Goal: Transaction & Acquisition: Obtain resource

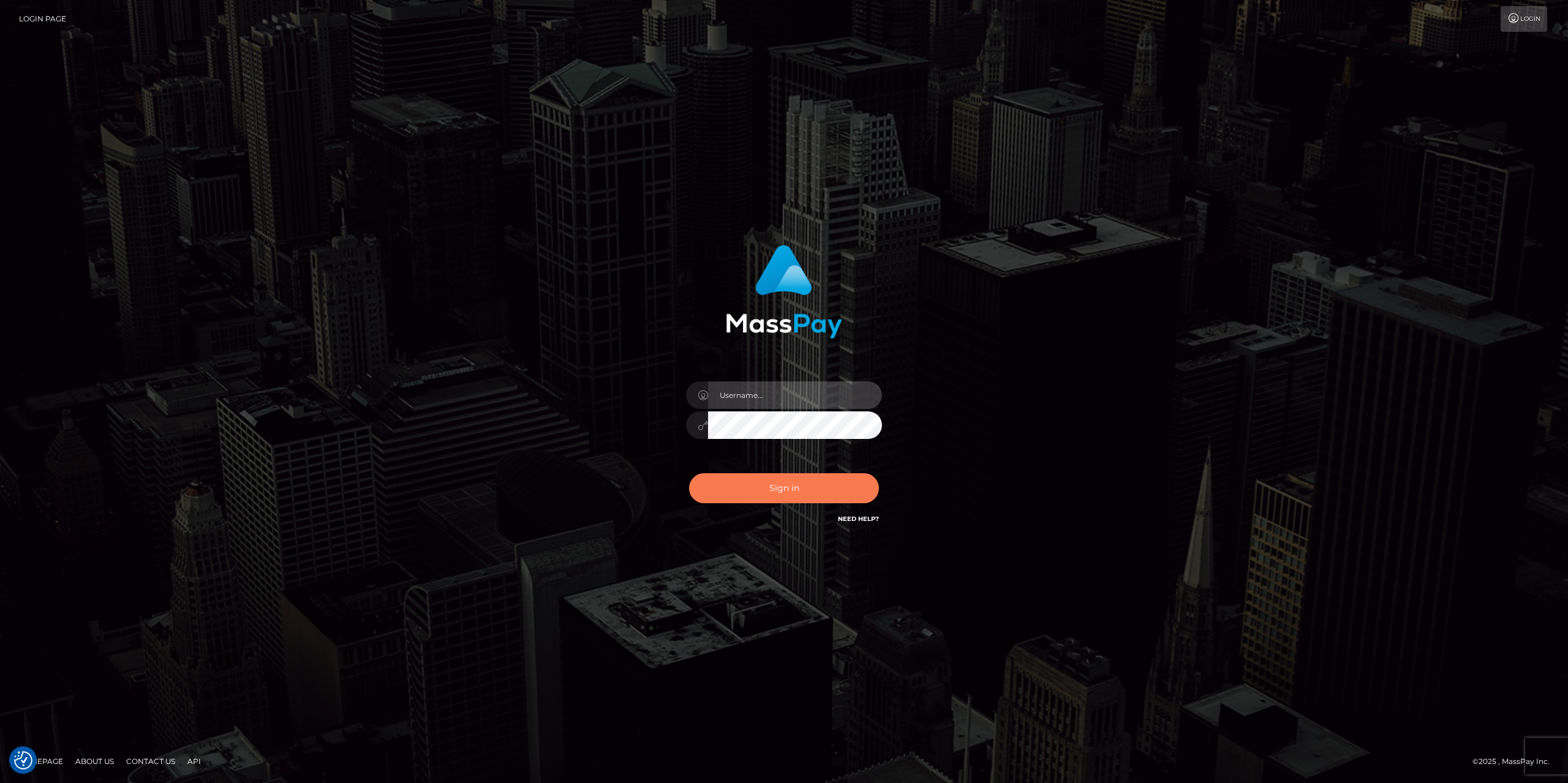
type input "gabriela.monteiro"
click at [782, 499] on button "Sign in" at bounding box center [783, 489] width 190 height 30
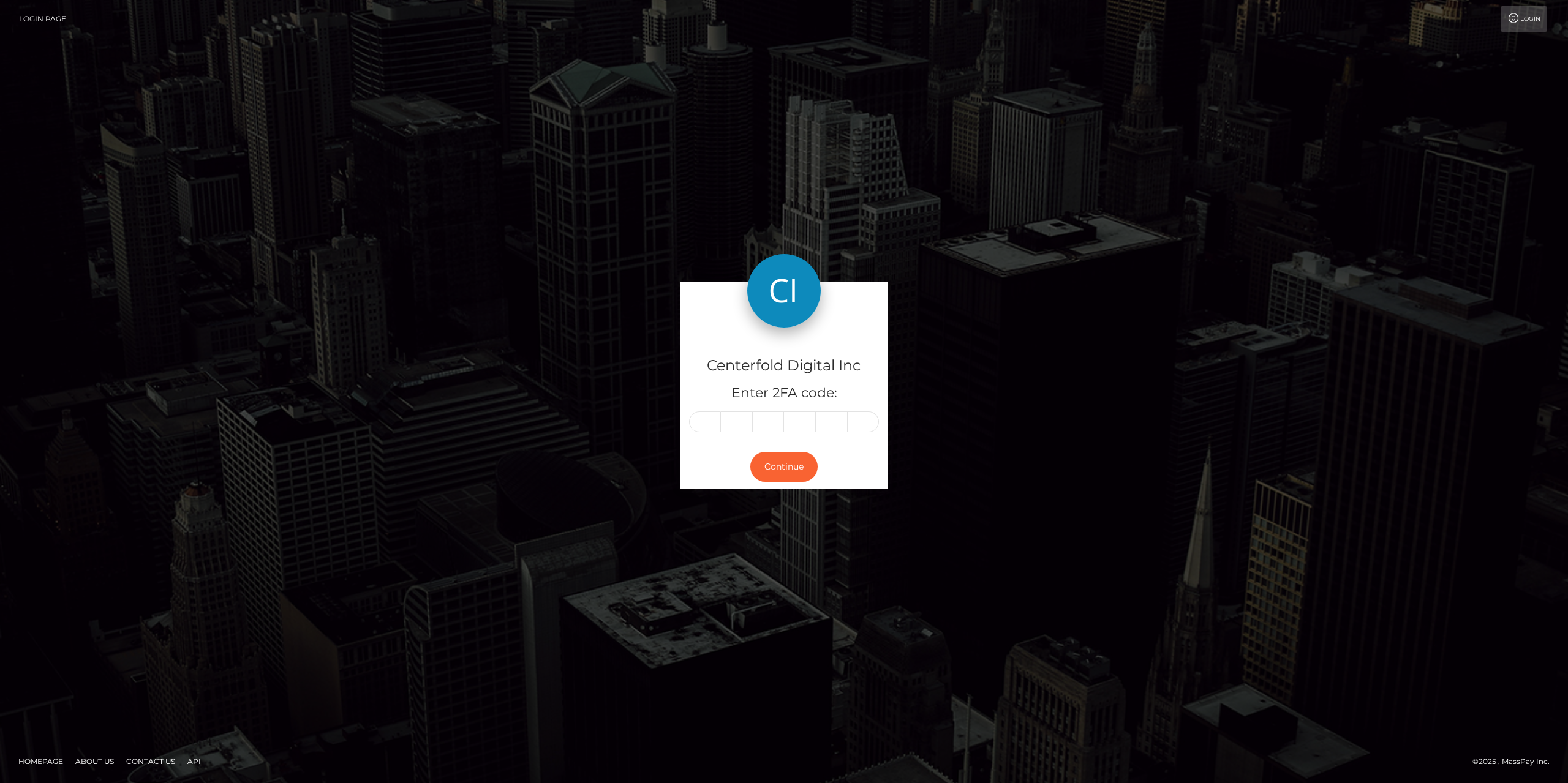
click at [714, 424] on input "text" at bounding box center [705, 421] width 32 height 21
type input "8"
type input "0"
type input "4"
type input "0"
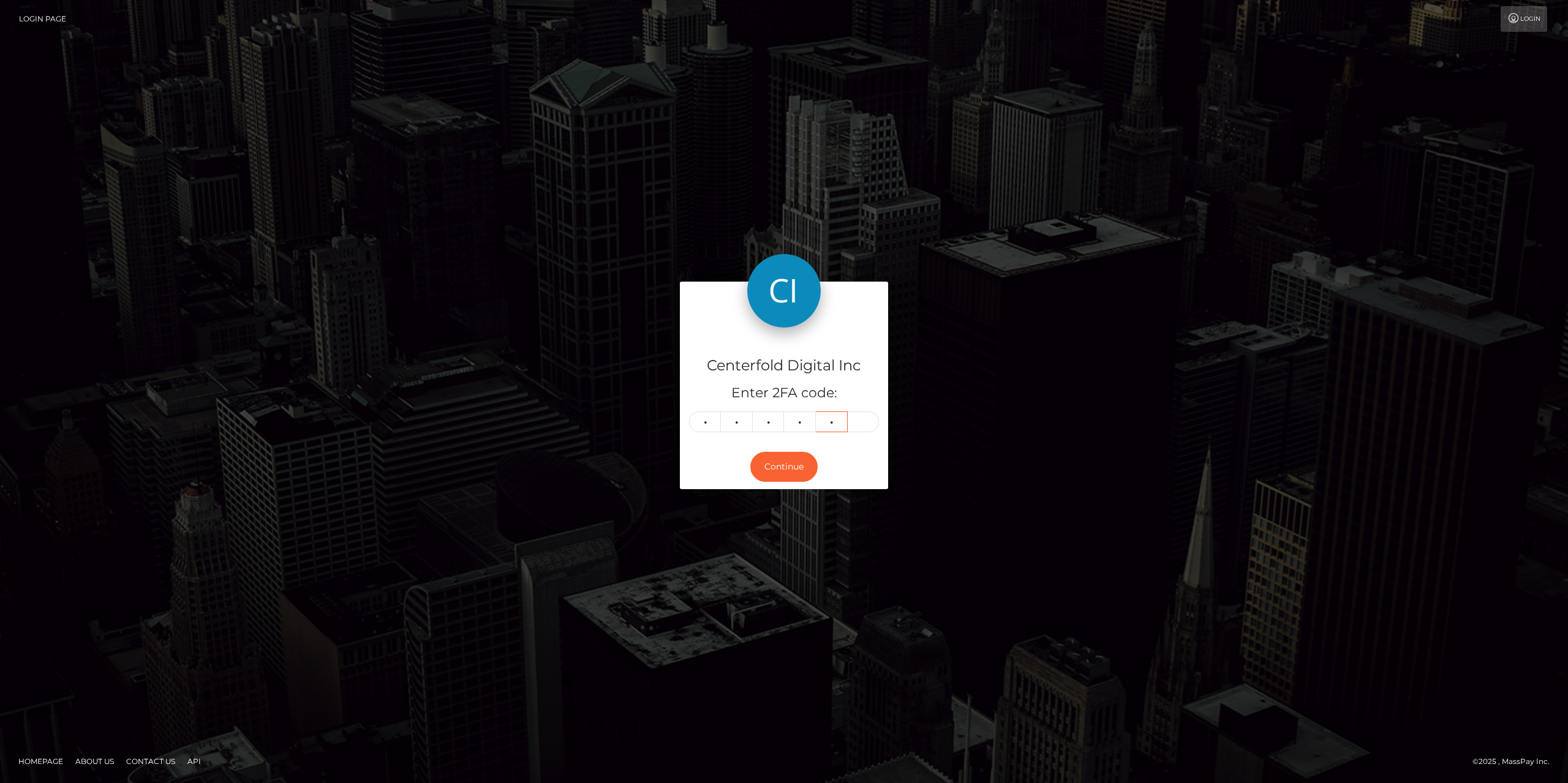
type input "3"
type input "8"
type input "9"
type input "0"
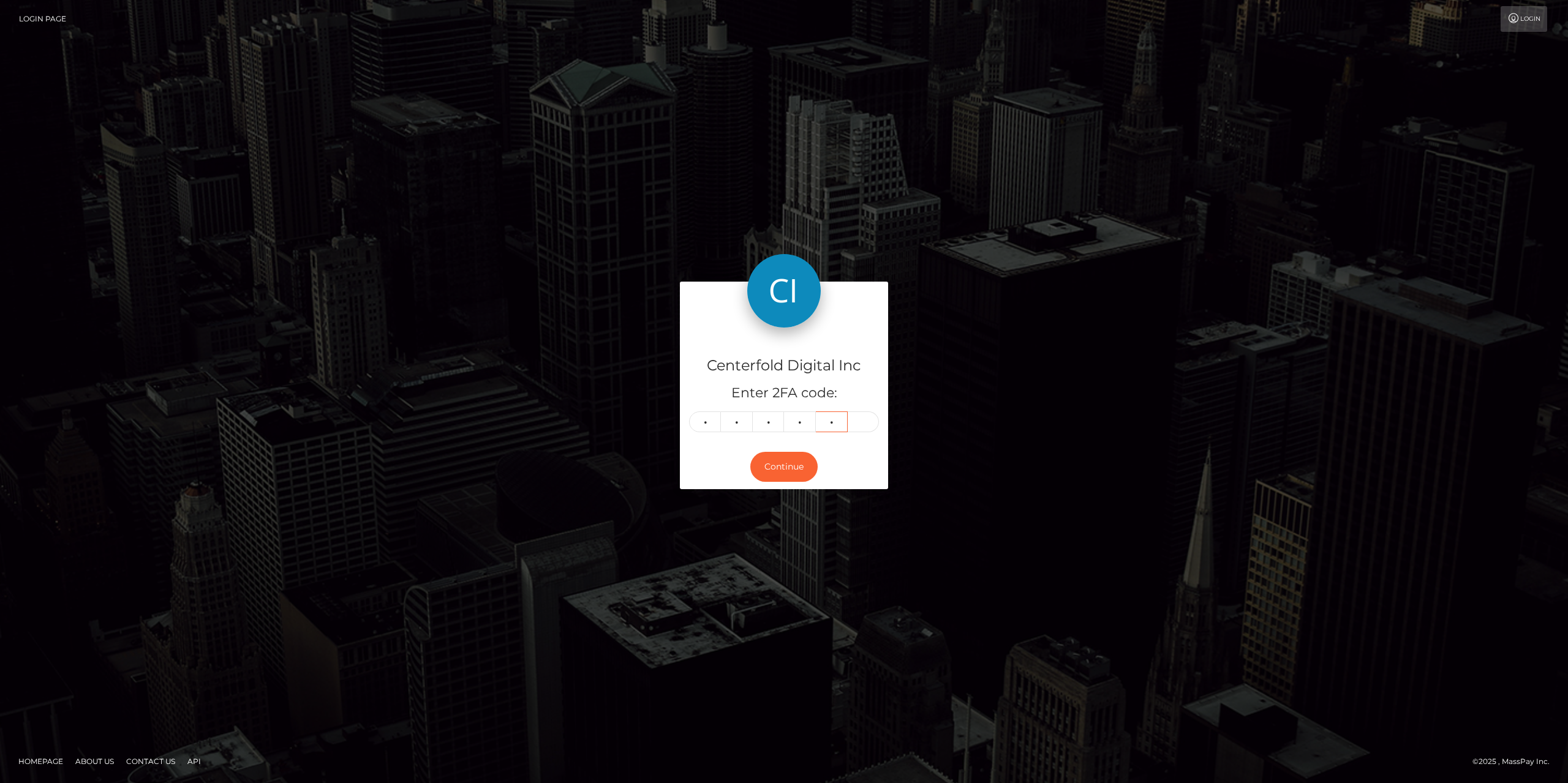
type input "7"
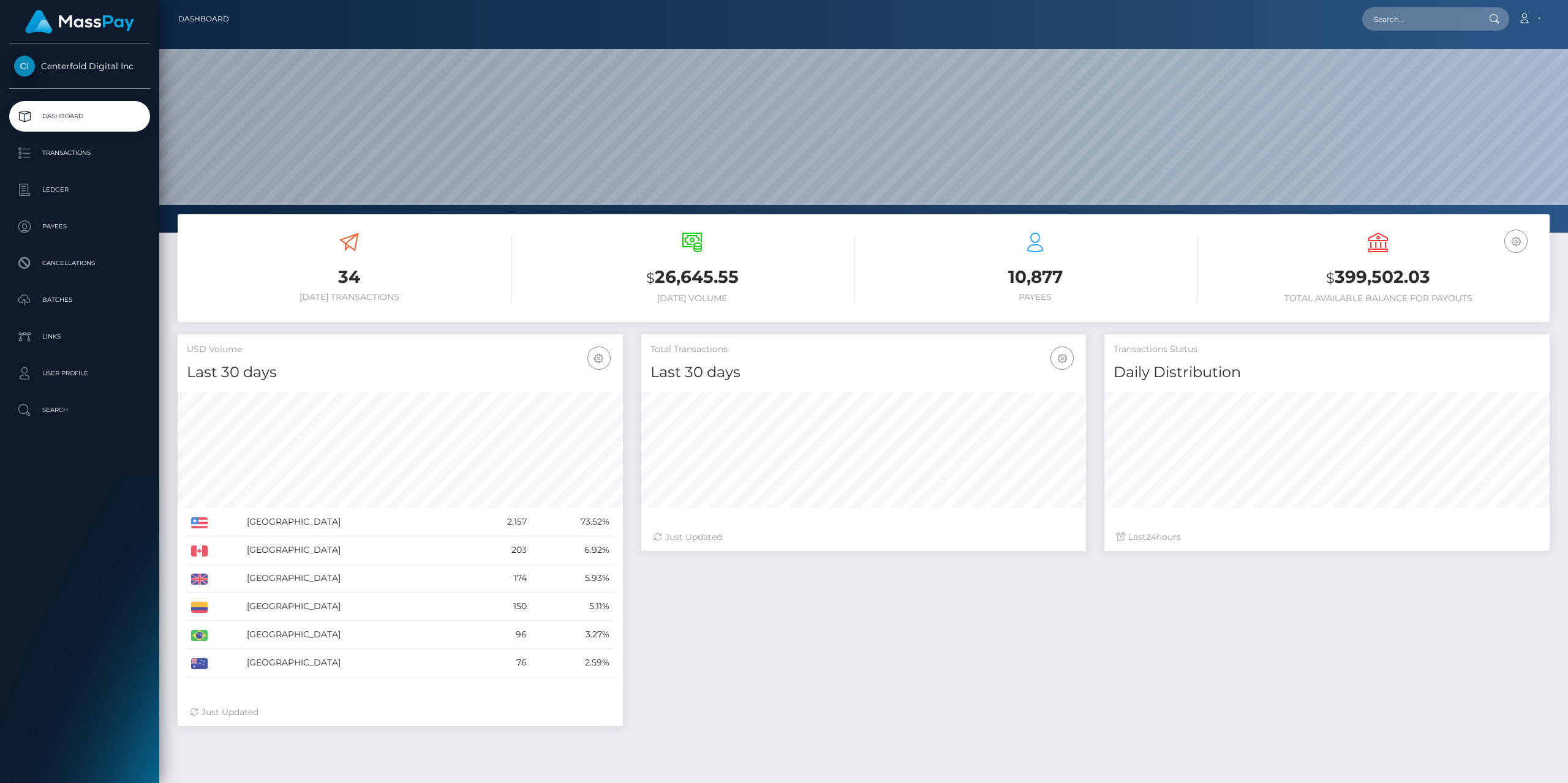
scroll to position [218, 444]
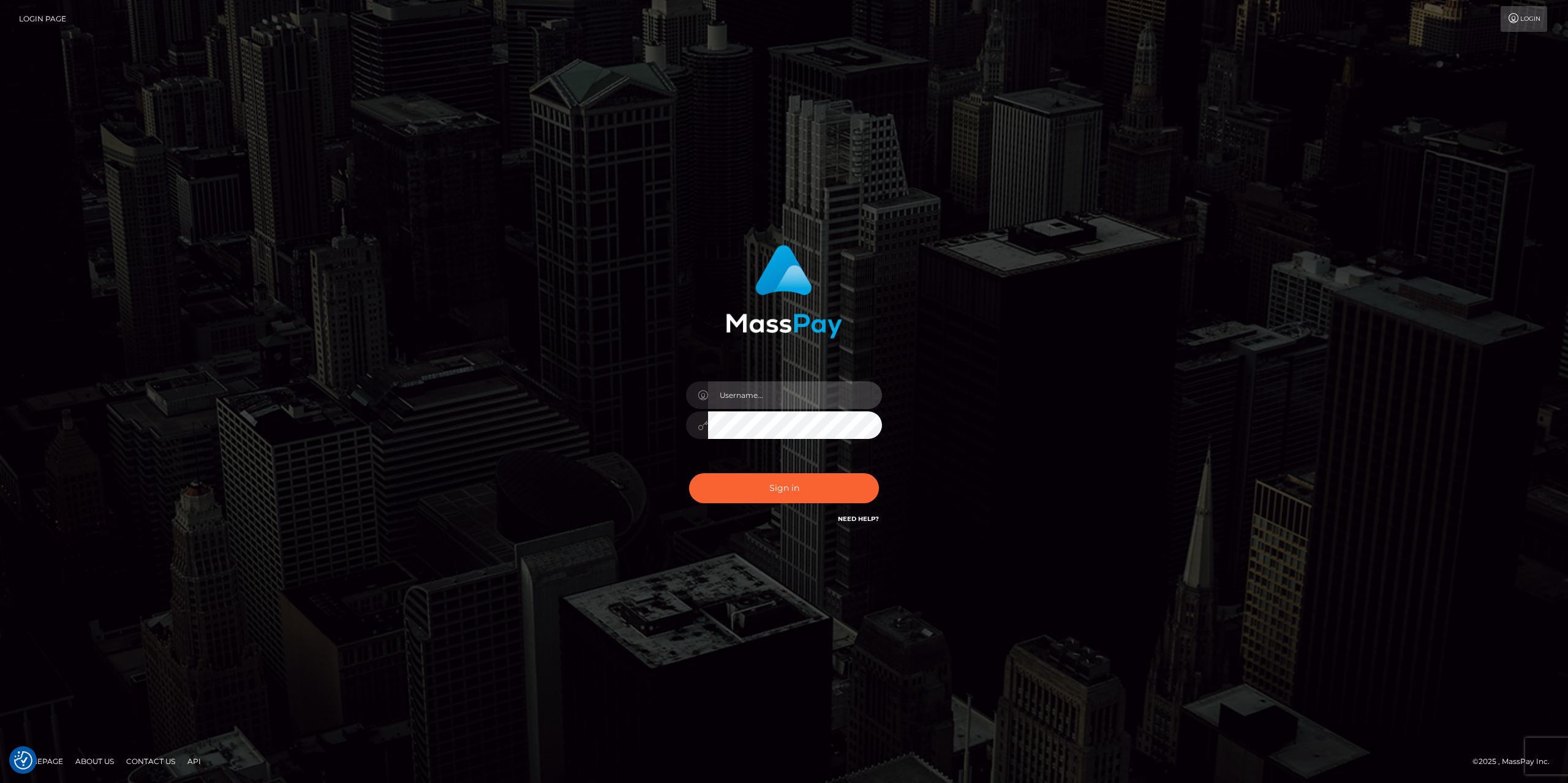
type input "gabriela.monteiro"
drag, startPoint x: 416, startPoint y: 491, endPoint x: 440, endPoint y: 488, distance: 24.2
click at [419, 492] on div "gabriela.monteiro" at bounding box center [784, 391] width 1568 height 495
click at [792, 493] on button "Sign in" at bounding box center [783, 489] width 190 height 30
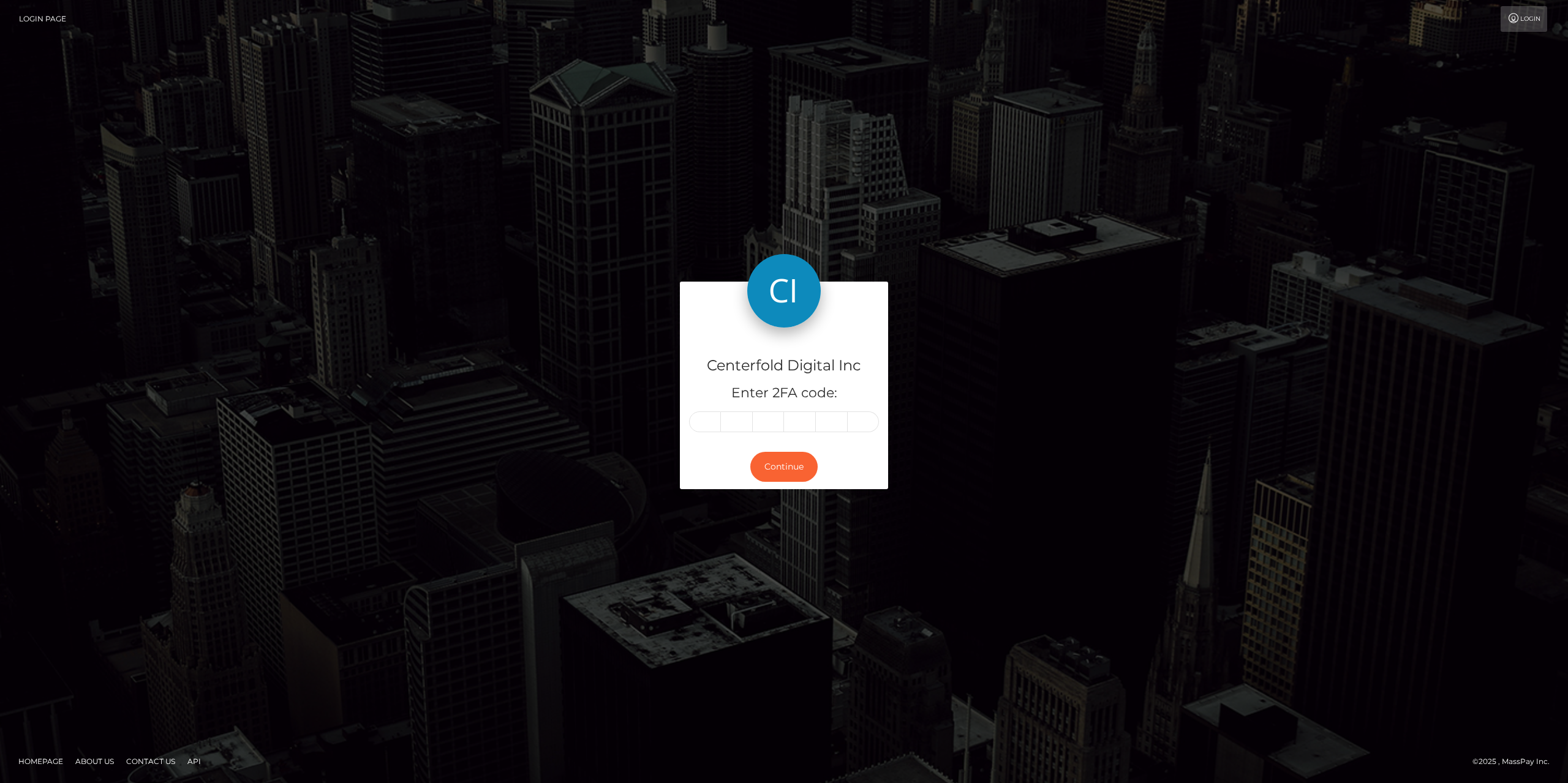
click at [692, 419] on input "text" at bounding box center [705, 421] width 32 height 21
type input "9"
type input "6"
type input "3"
type input "4"
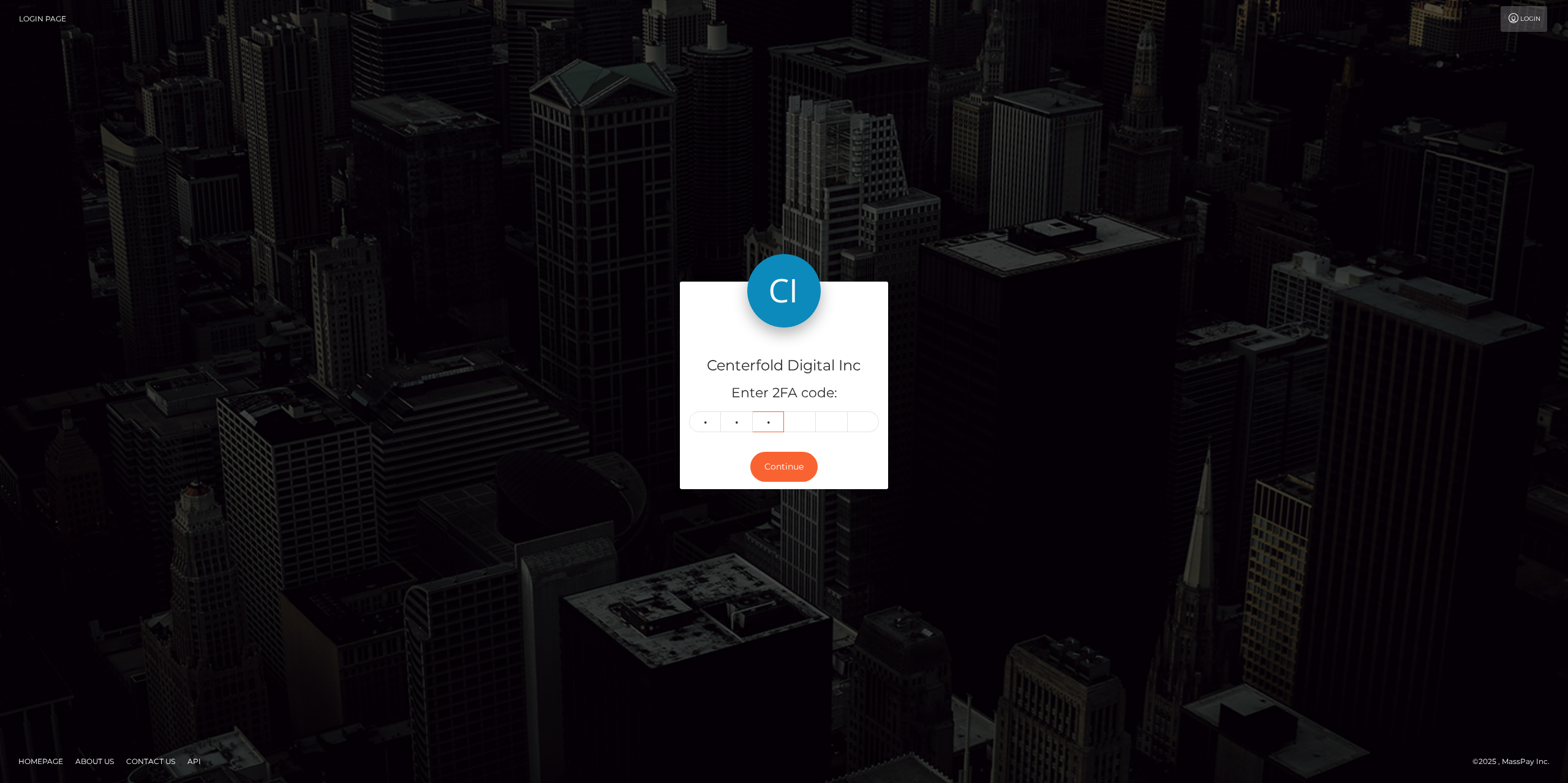
type input "1"
type input "8"
type input "9"
type input "5"
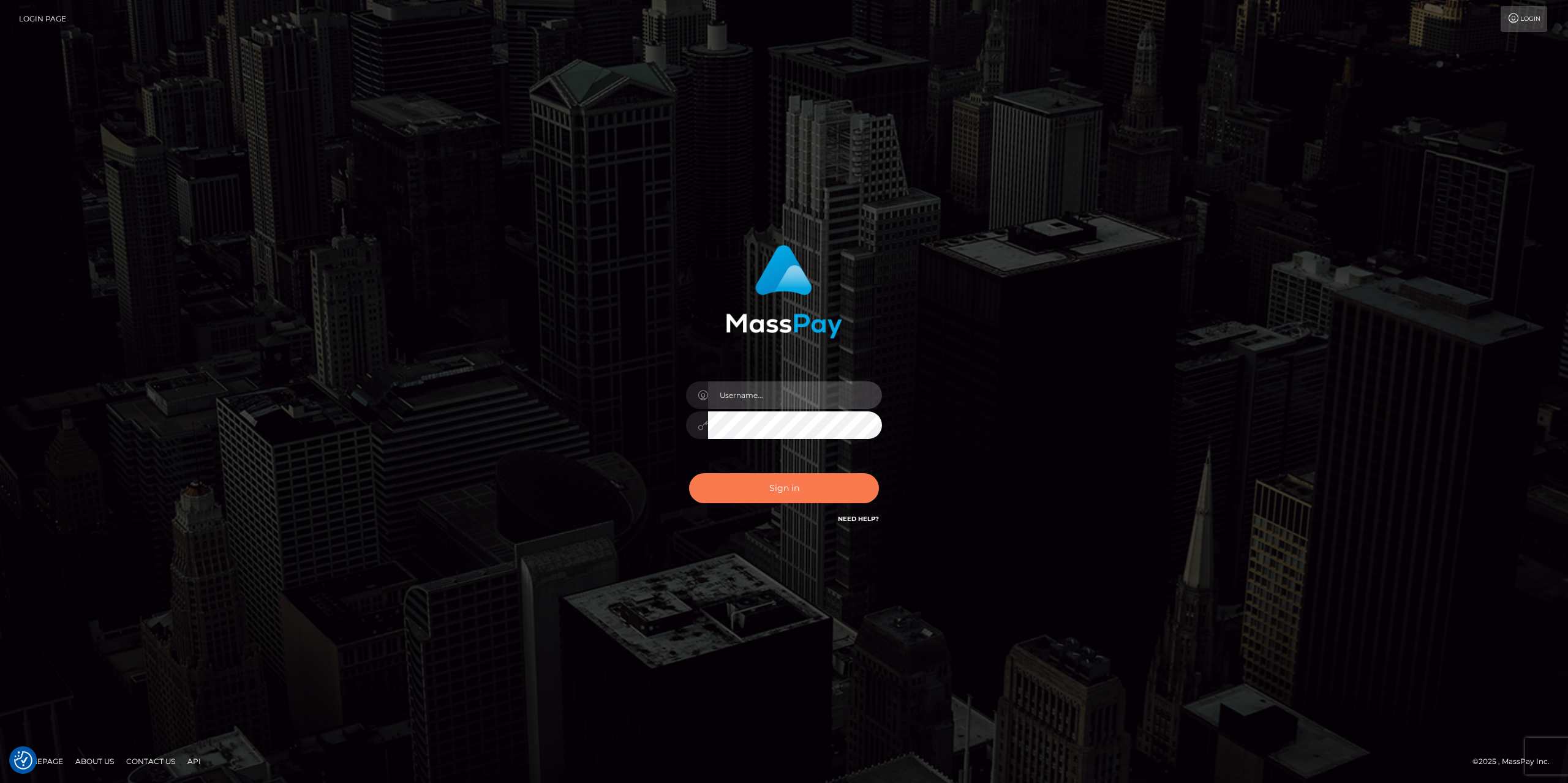
type input "gabriela.monteiro"
click at [753, 484] on button "Sign in" at bounding box center [783, 489] width 190 height 30
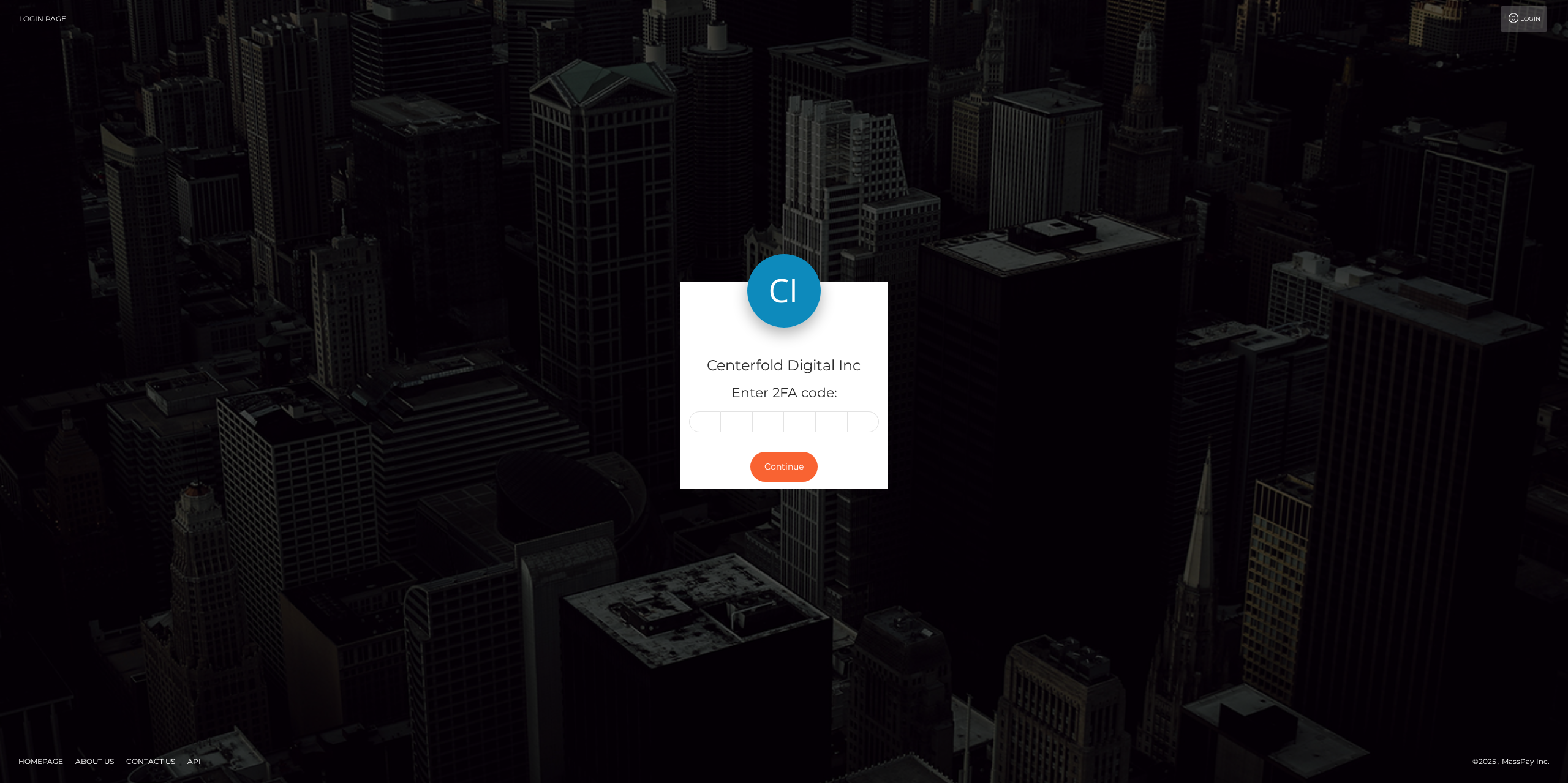
type input "3"
type input "4"
type input "1"
type input "8"
type input "9"
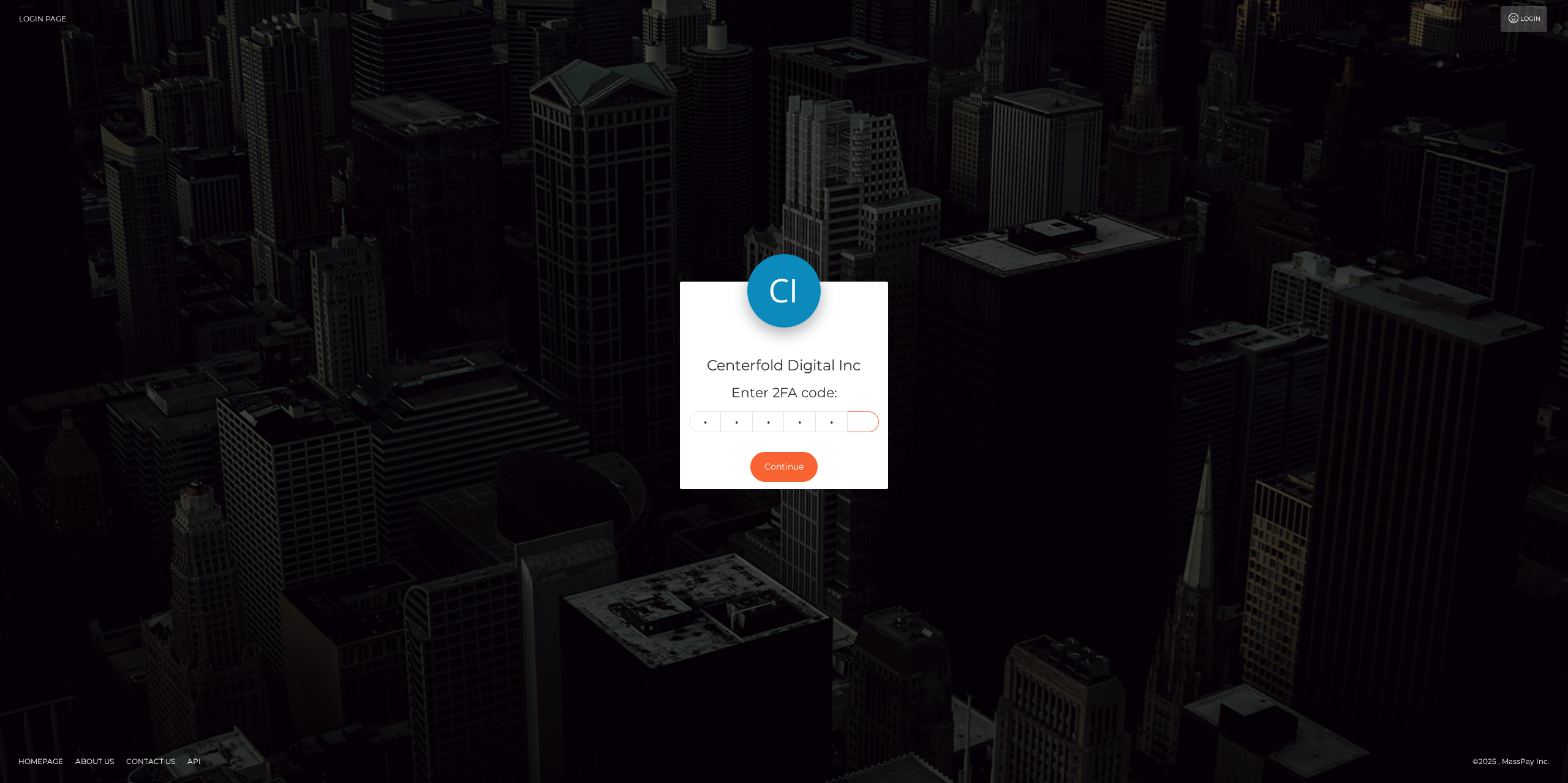
type input "5"
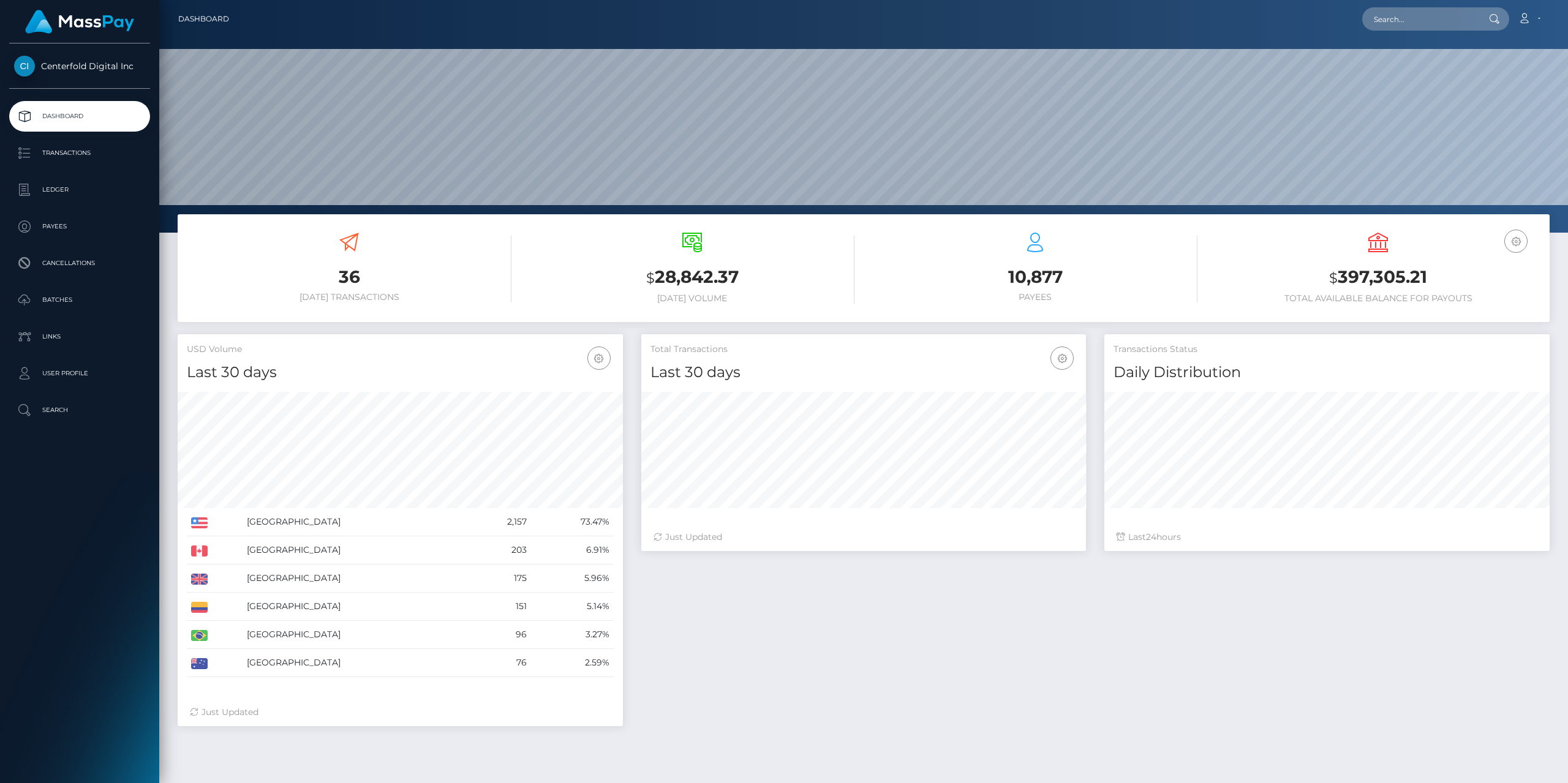
scroll to position [218, 444]
click at [742, 675] on div "Total Transactions Last 30 days Last 30 days Last 60 days Last 90 days 24" at bounding box center [1095, 536] width 927 height 404
click at [71, 185] on p "Ledger" at bounding box center [79, 190] width 131 height 19
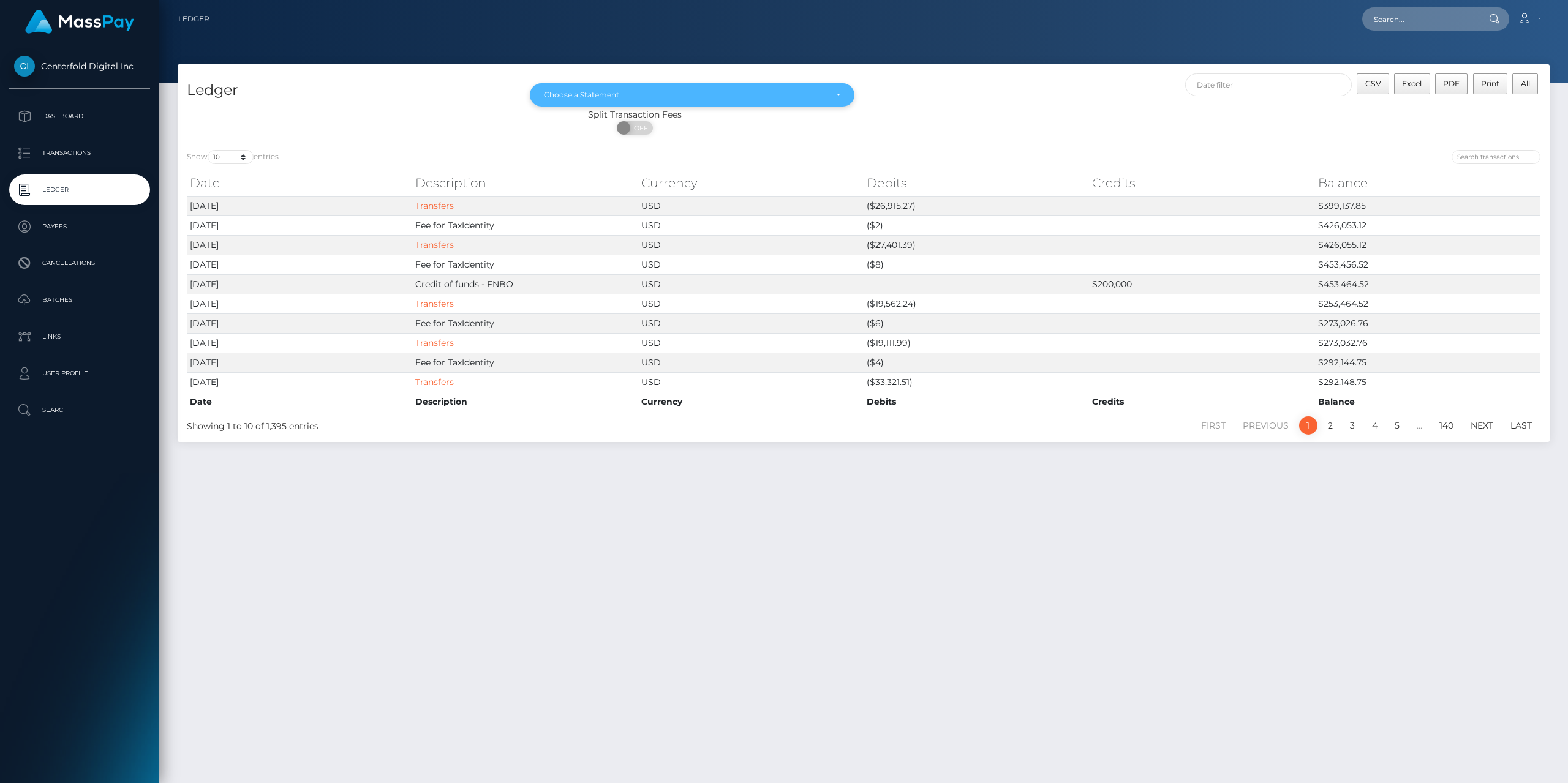
click at [616, 87] on div "Choose a Statement" at bounding box center [692, 95] width 325 height 23
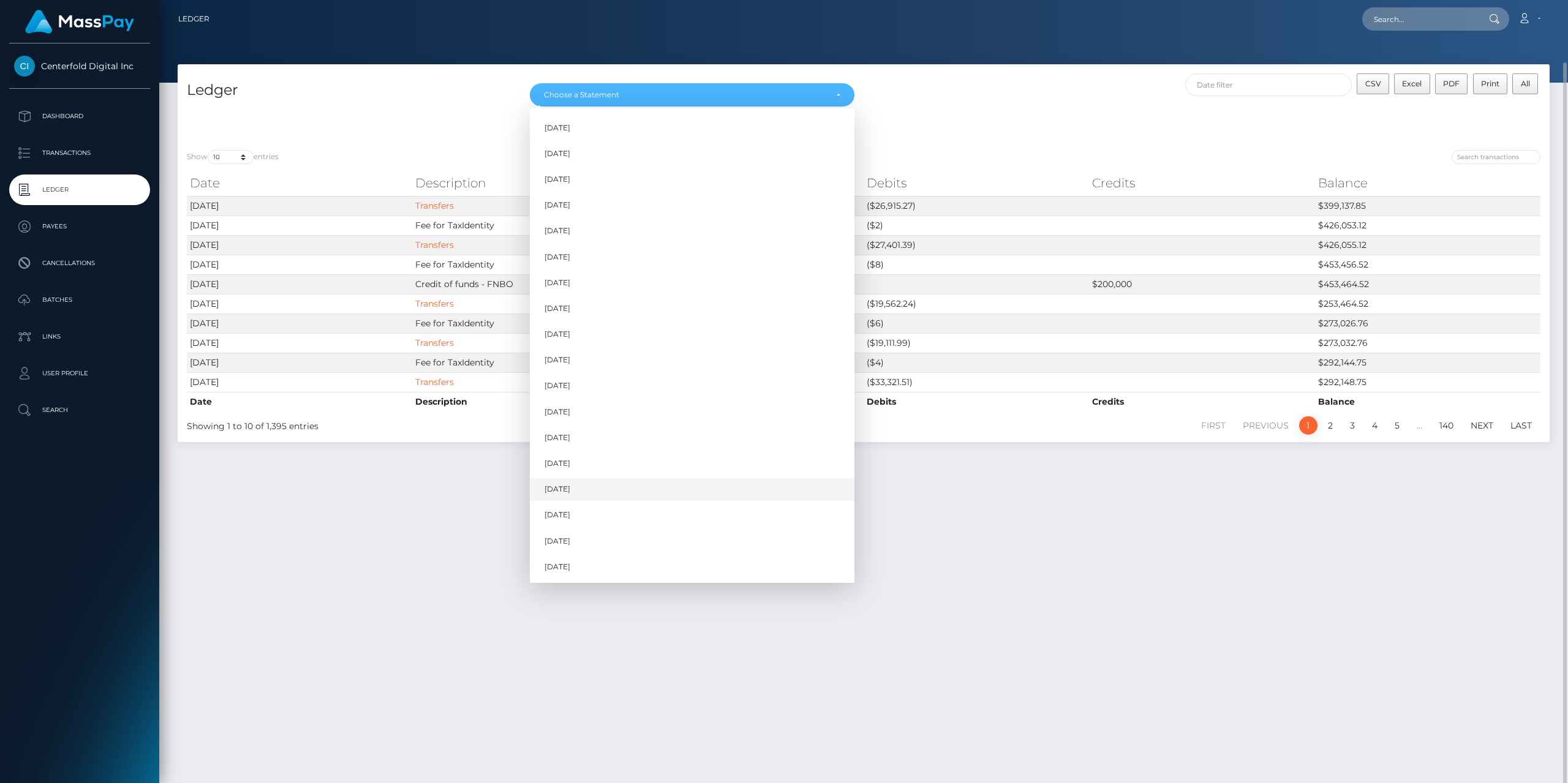
scroll to position [32, 0]
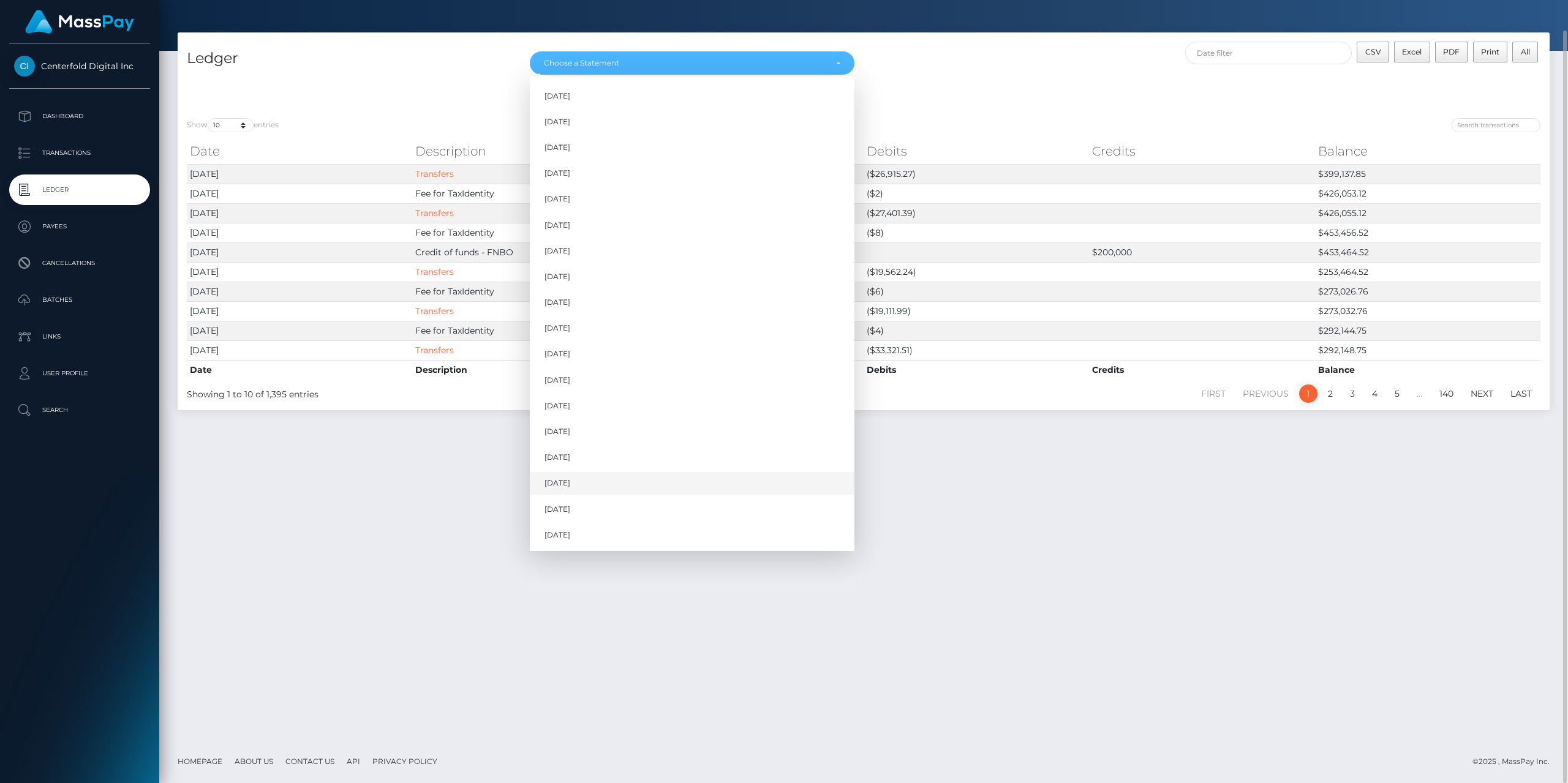
click at [597, 483] on link "[DATE]" at bounding box center [692, 482] width 325 height 22
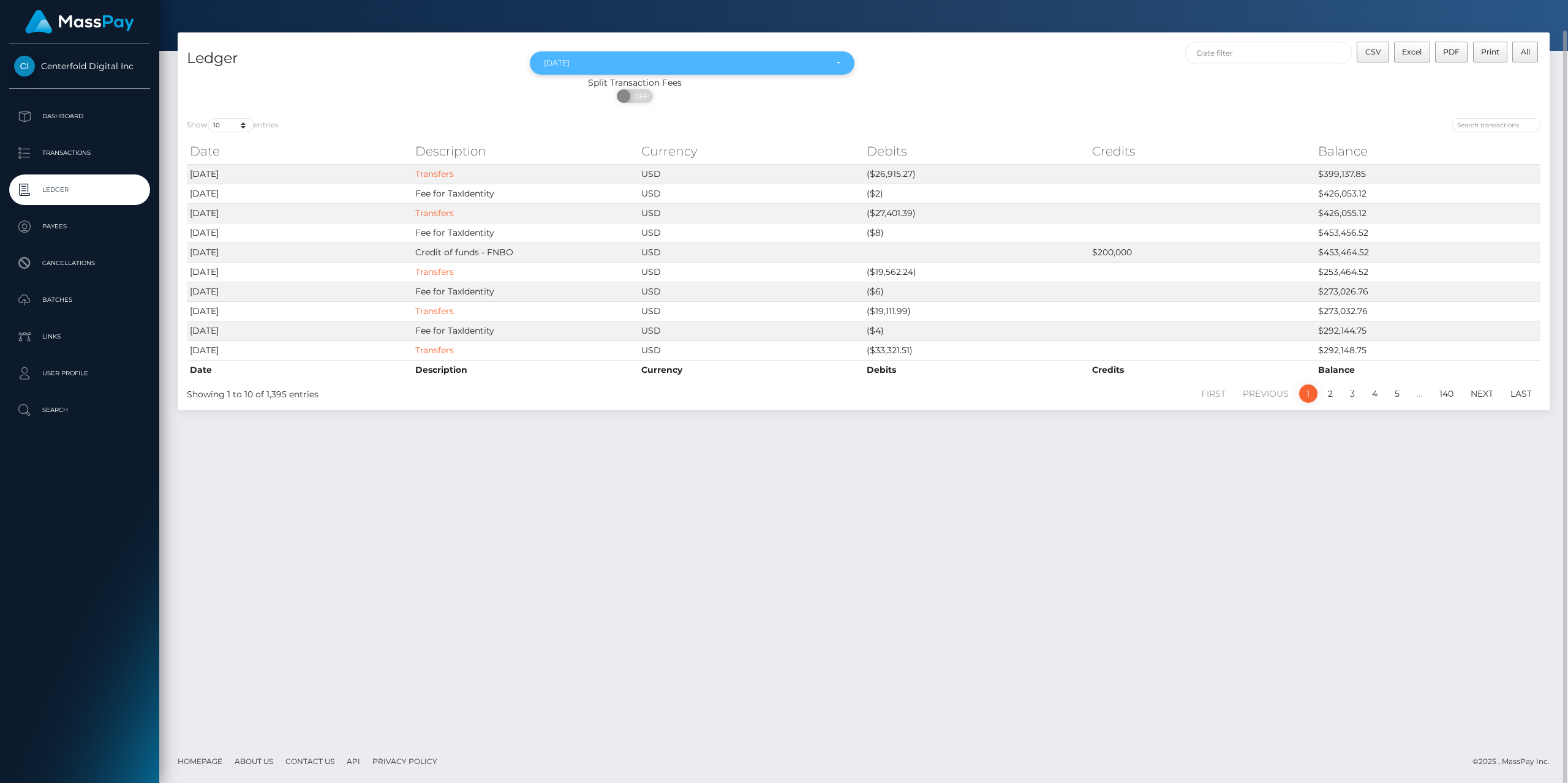
click at [631, 59] on div "Aug 2025" at bounding box center [685, 62] width 283 height 10
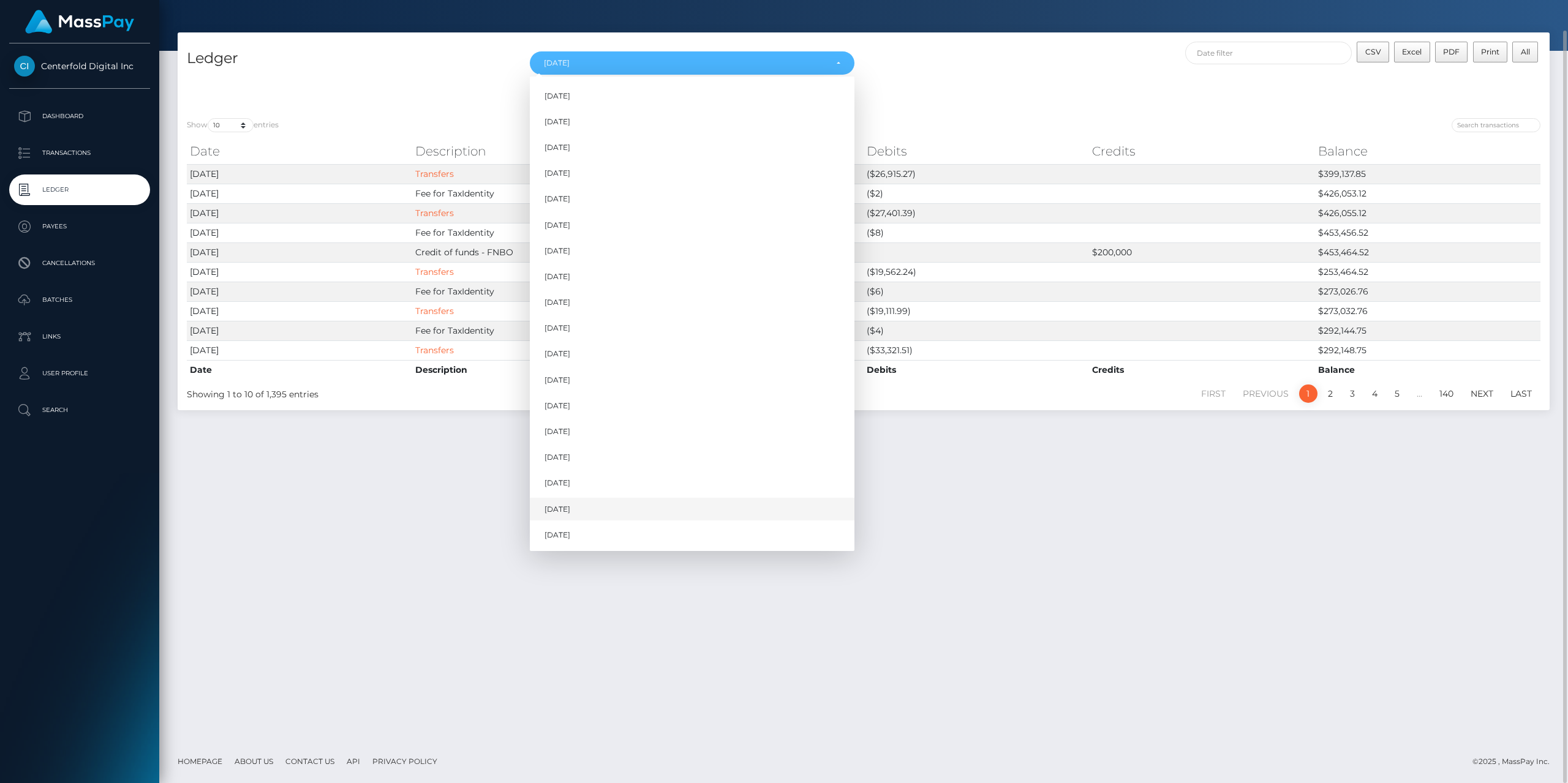
click at [560, 507] on span "Sep 2025" at bounding box center [557, 509] width 26 height 11
select select "Sep 2025"
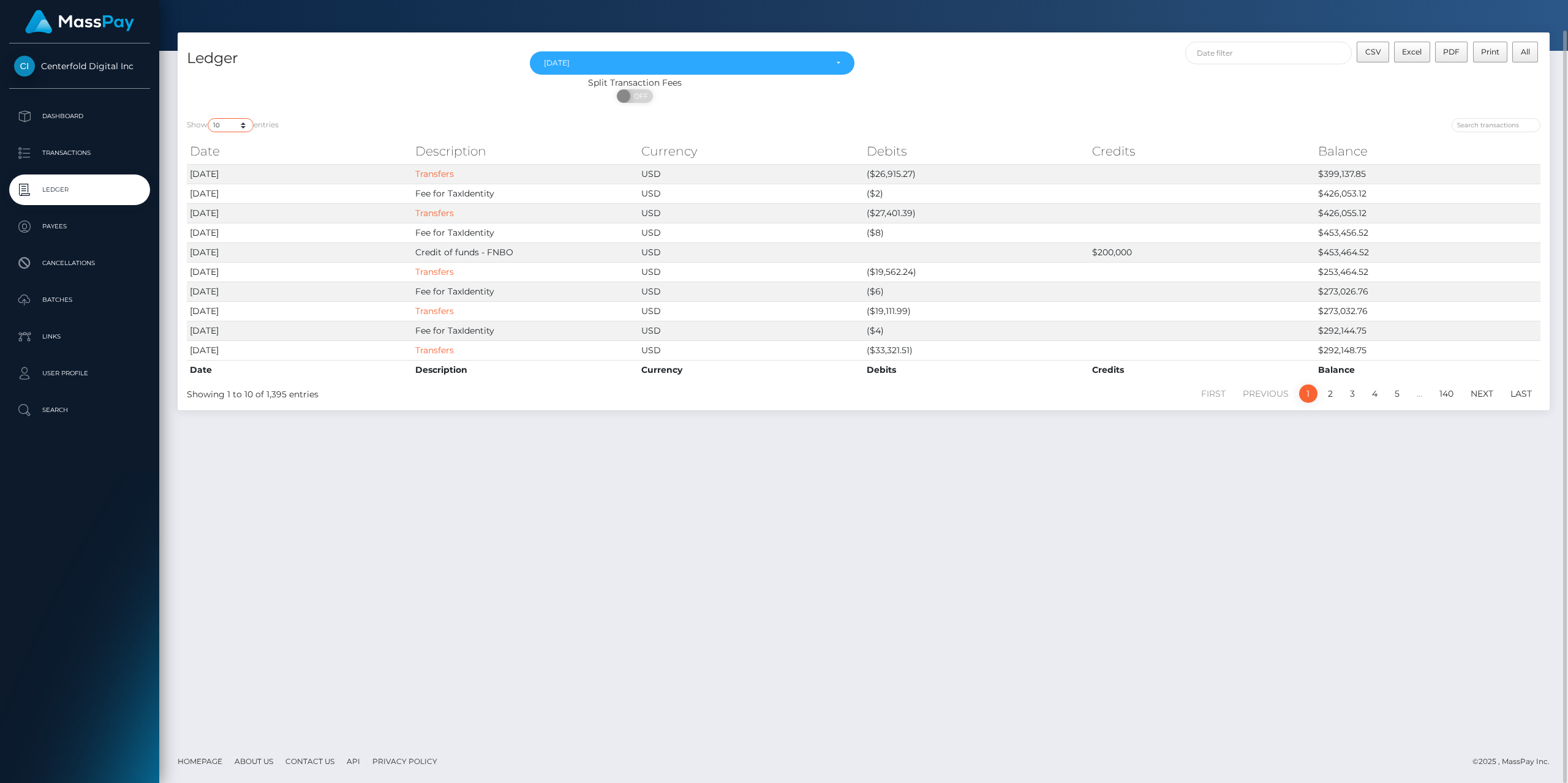
click at [222, 122] on select "10 25 50 100 250" at bounding box center [230, 126] width 45 height 14
select select "250"
click at [209, 119] on select "10 25 50 100 250" at bounding box center [230, 126] width 45 height 14
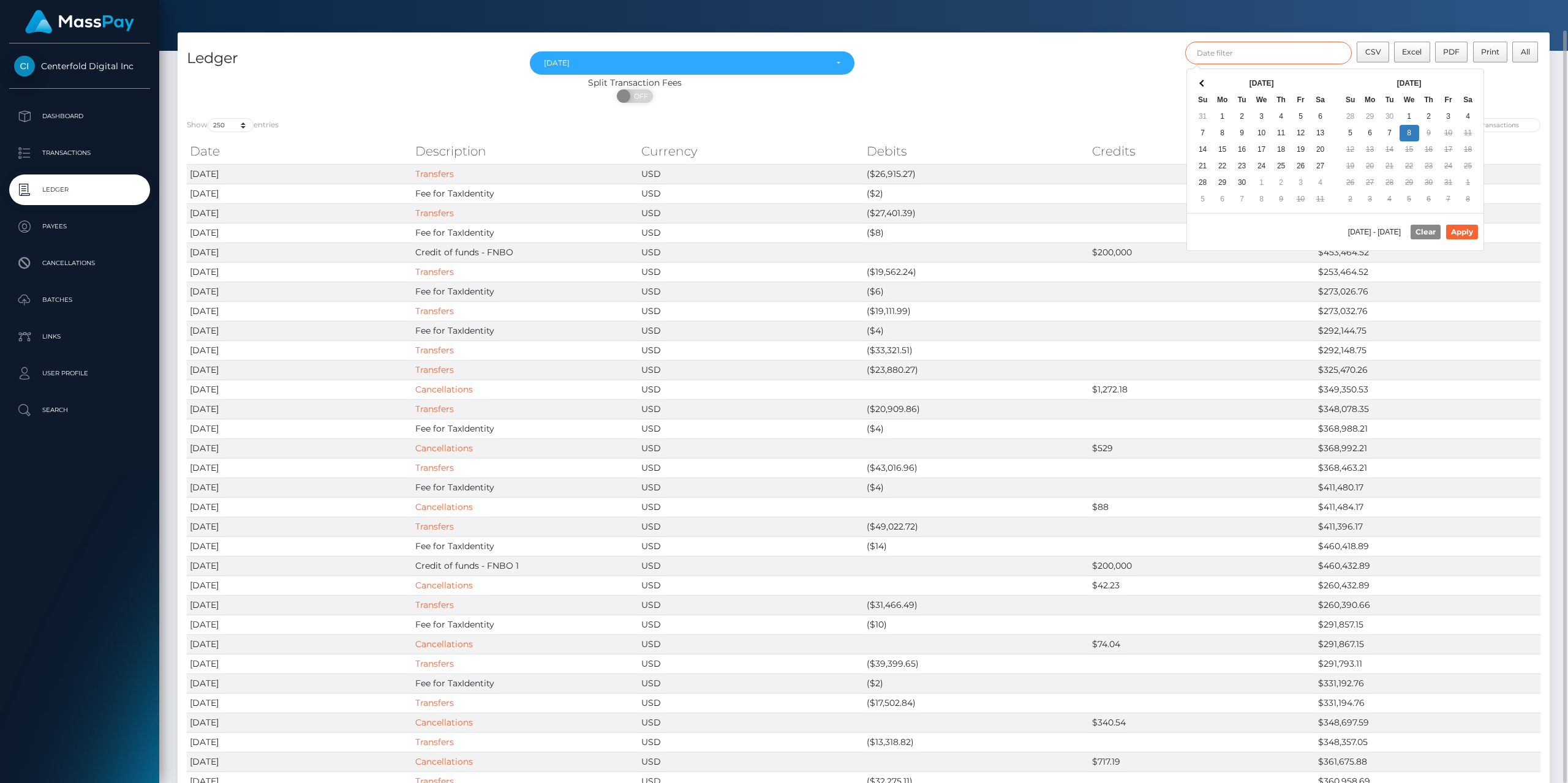
click at [1288, 54] on input "text" at bounding box center [1268, 53] width 167 height 22
click at [1402, 80] on th "Oct 2025" at bounding box center [1409, 83] width 98 height 17
click at [1201, 78] on th at bounding box center [1202, 83] width 20 height 17
click at [1460, 227] on button "Apply" at bounding box center [1462, 232] width 32 height 14
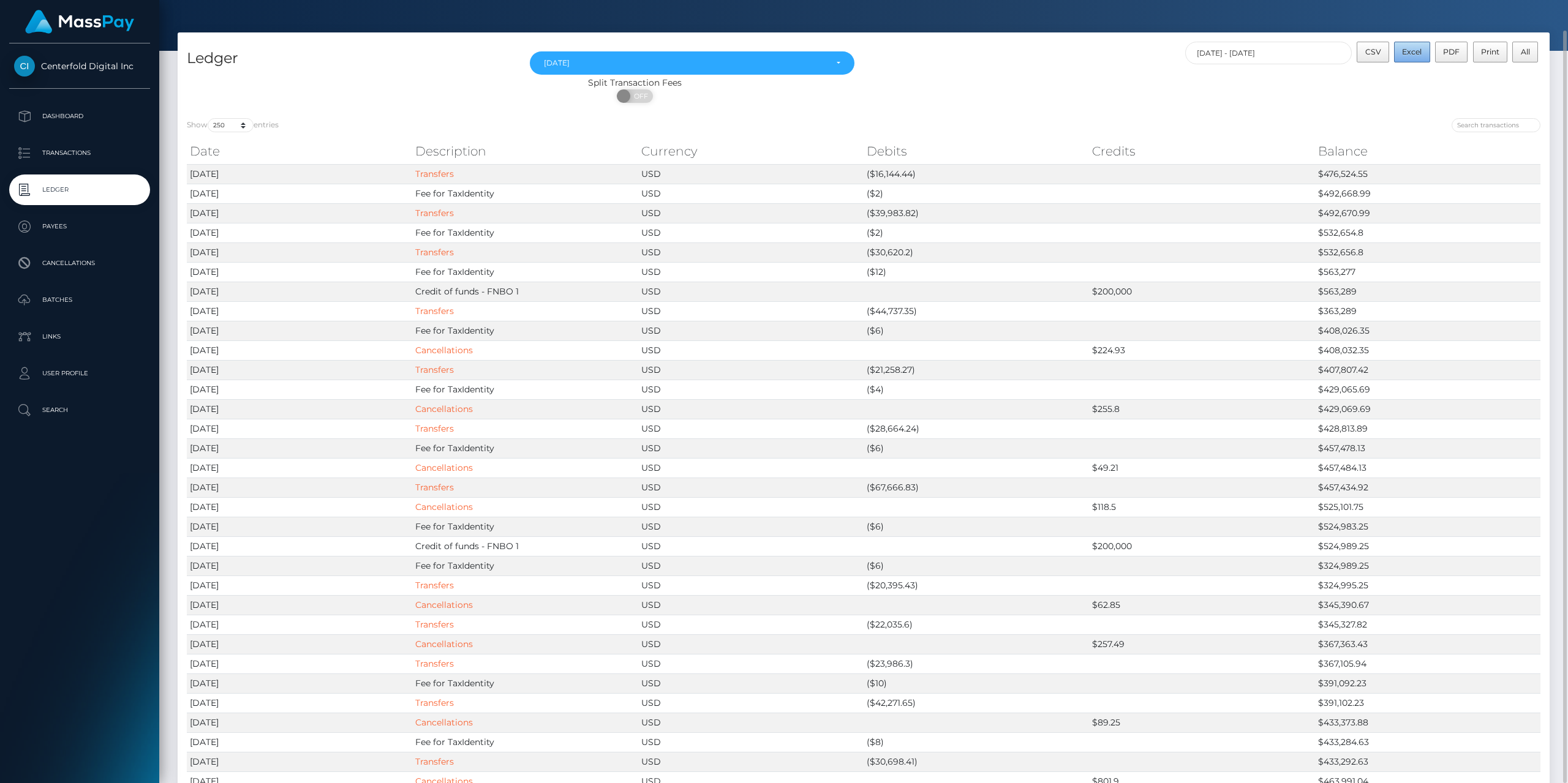
click at [1417, 52] on span "Excel" at bounding box center [1412, 52] width 20 height 9
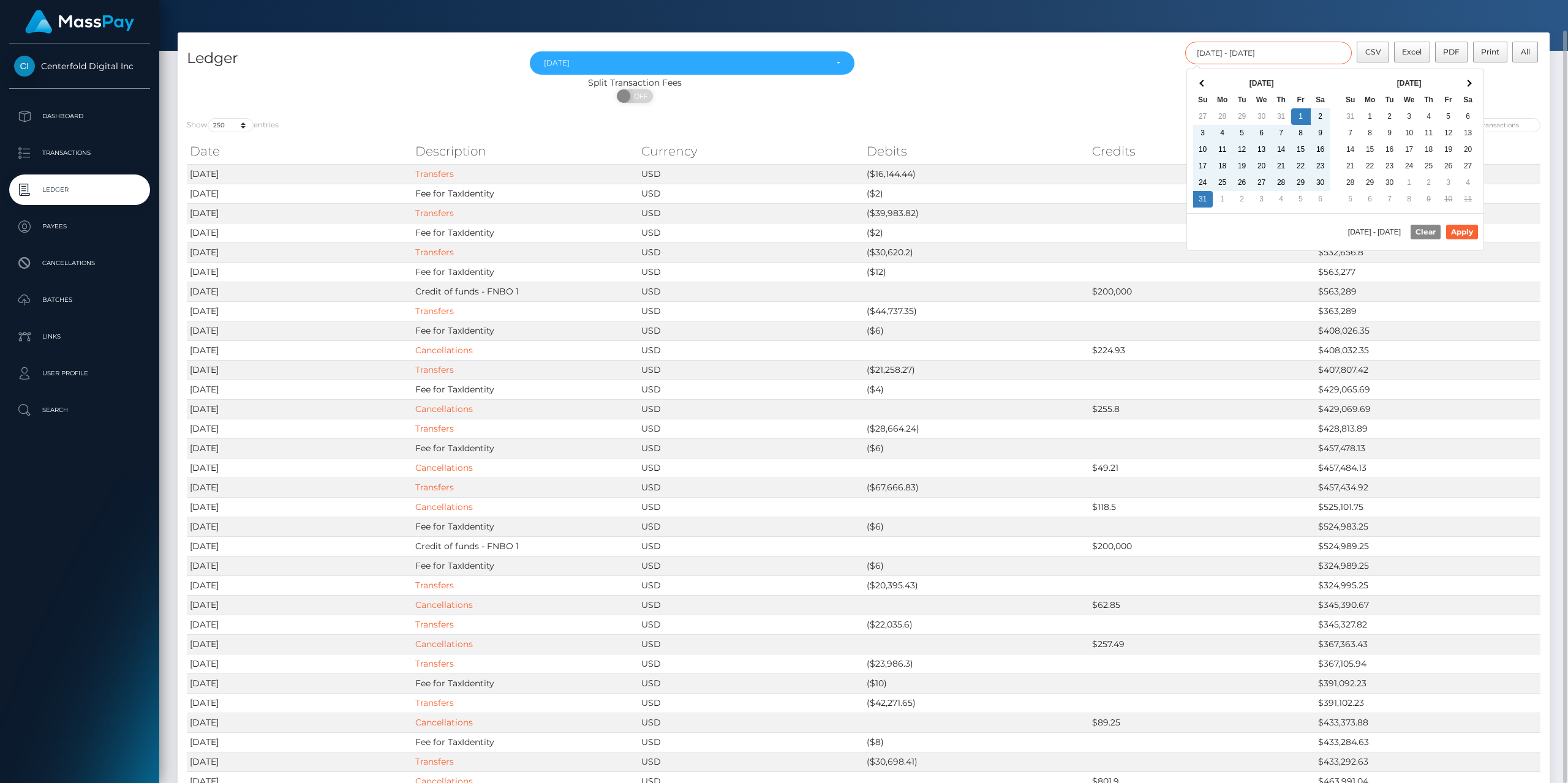
click at [1261, 55] on input "[DATE] - [DATE]" at bounding box center [1268, 53] width 167 height 22
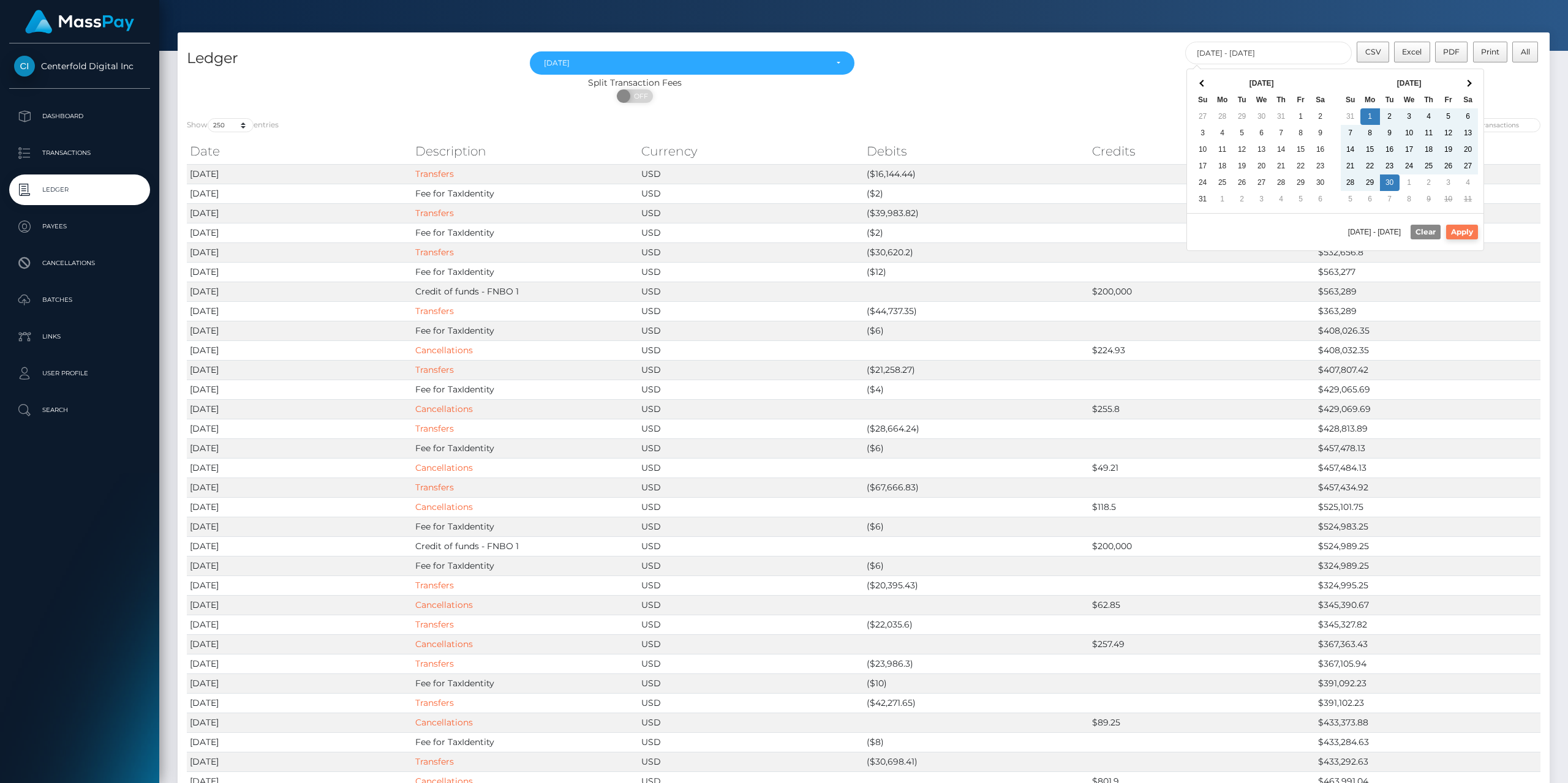
click at [1458, 234] on button "Apply" at bounding box center [1462, 232] width 32 height 14
type input "[DATE] - [DATE]"
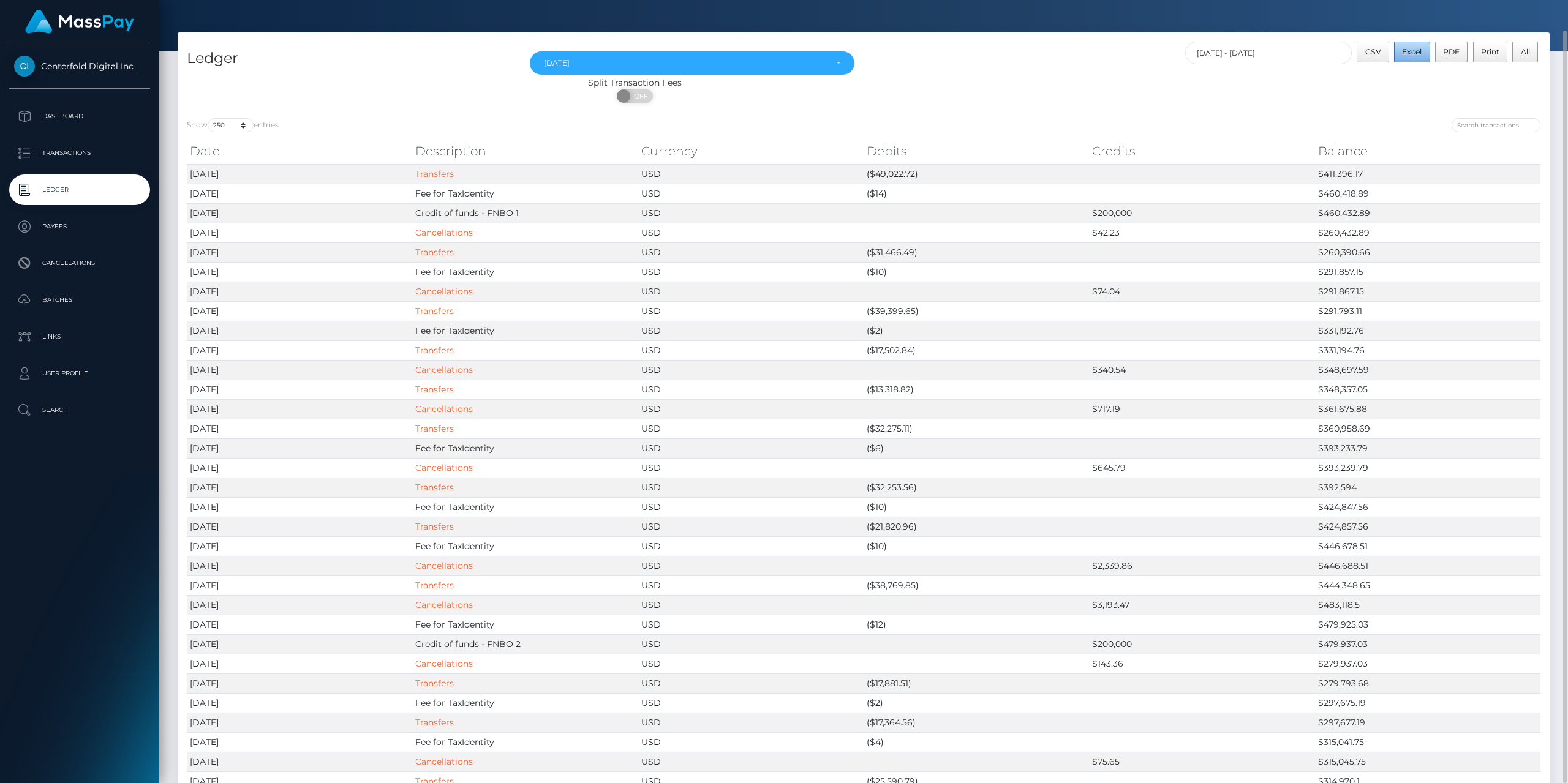
click at [1413, 50] on span "Excel" at bounding box center [1412, 52] width 20 height 9
click at [1411, 62] on button "Excel" at bounding box center [1412, 52] width 37 height 21
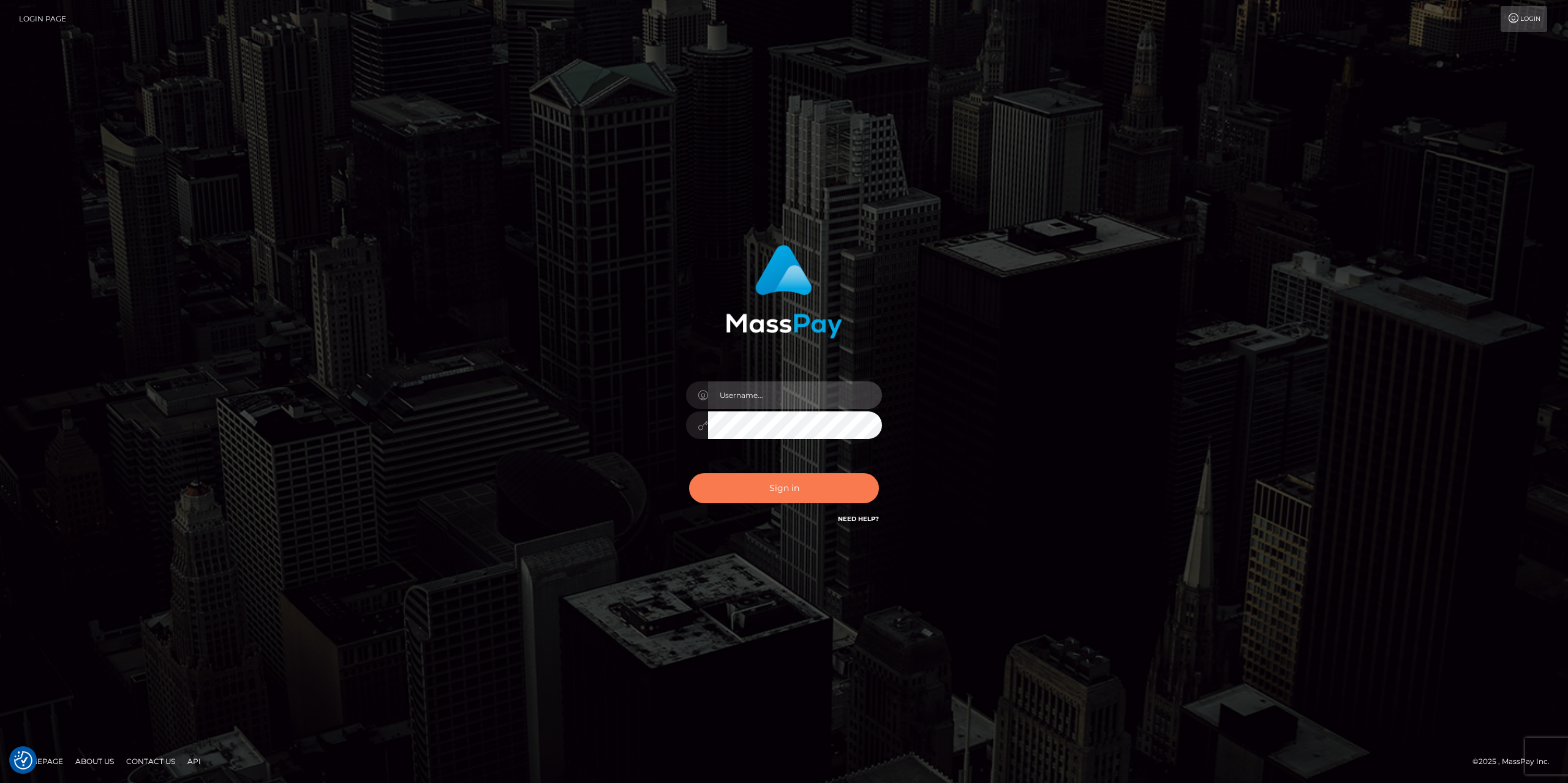
type input "gabriela.monteiro"
click at [804, 478] on button "Sign in" at bounding box center [783, 489] width 190 height 30
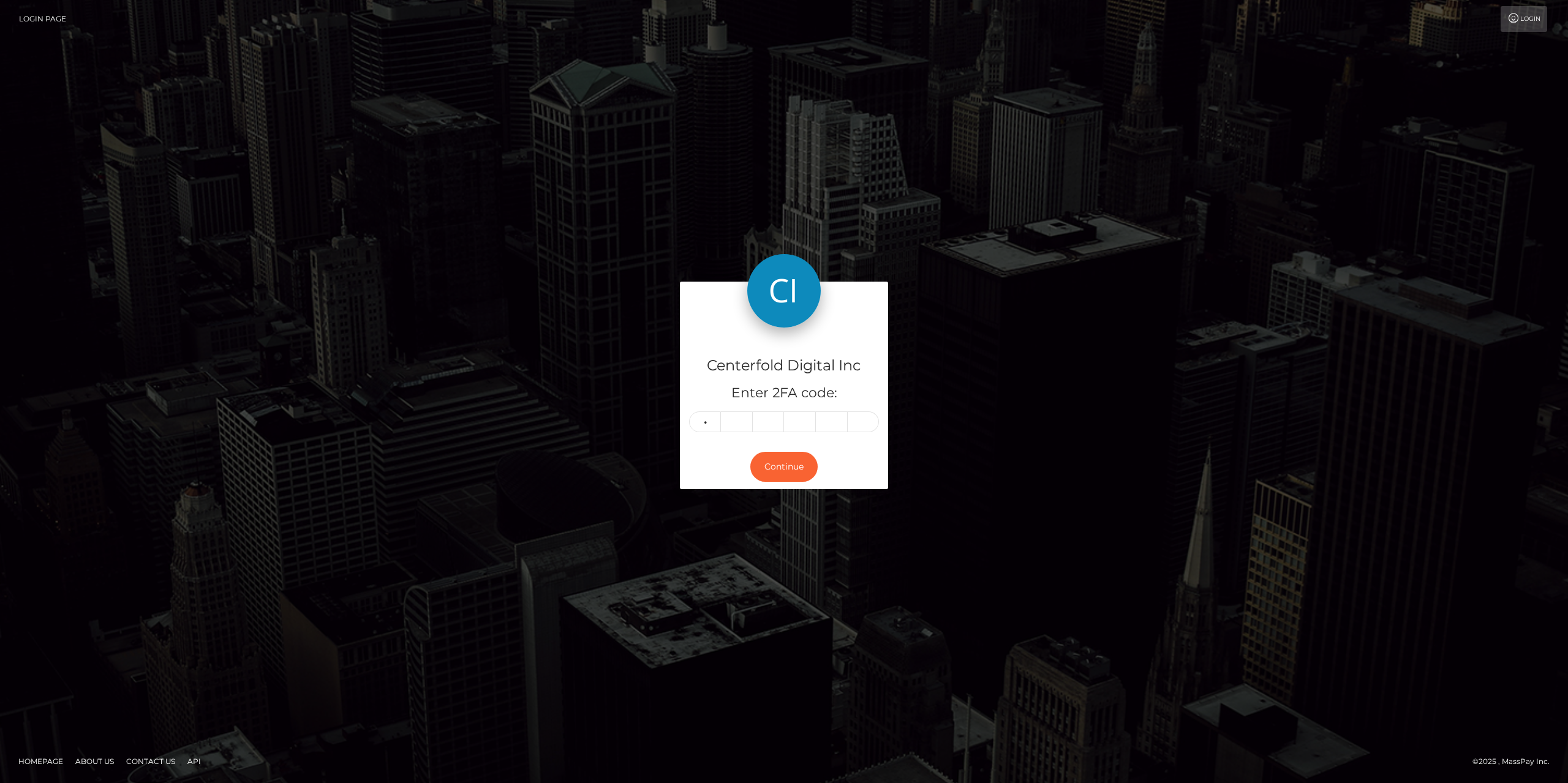
type input "8"
type input "0"
type input "9"
type input "0"
type input "8"
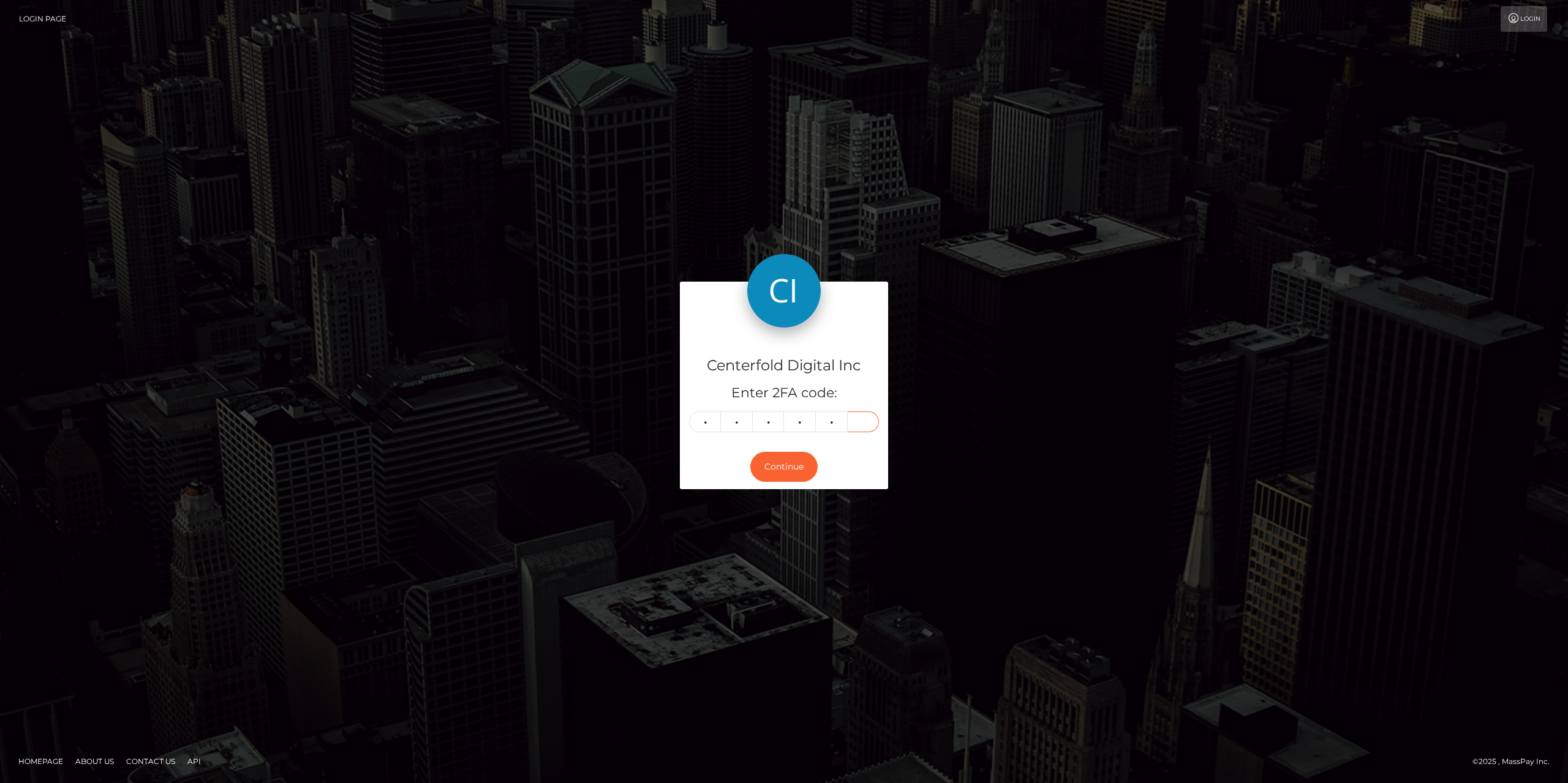
type input "9"
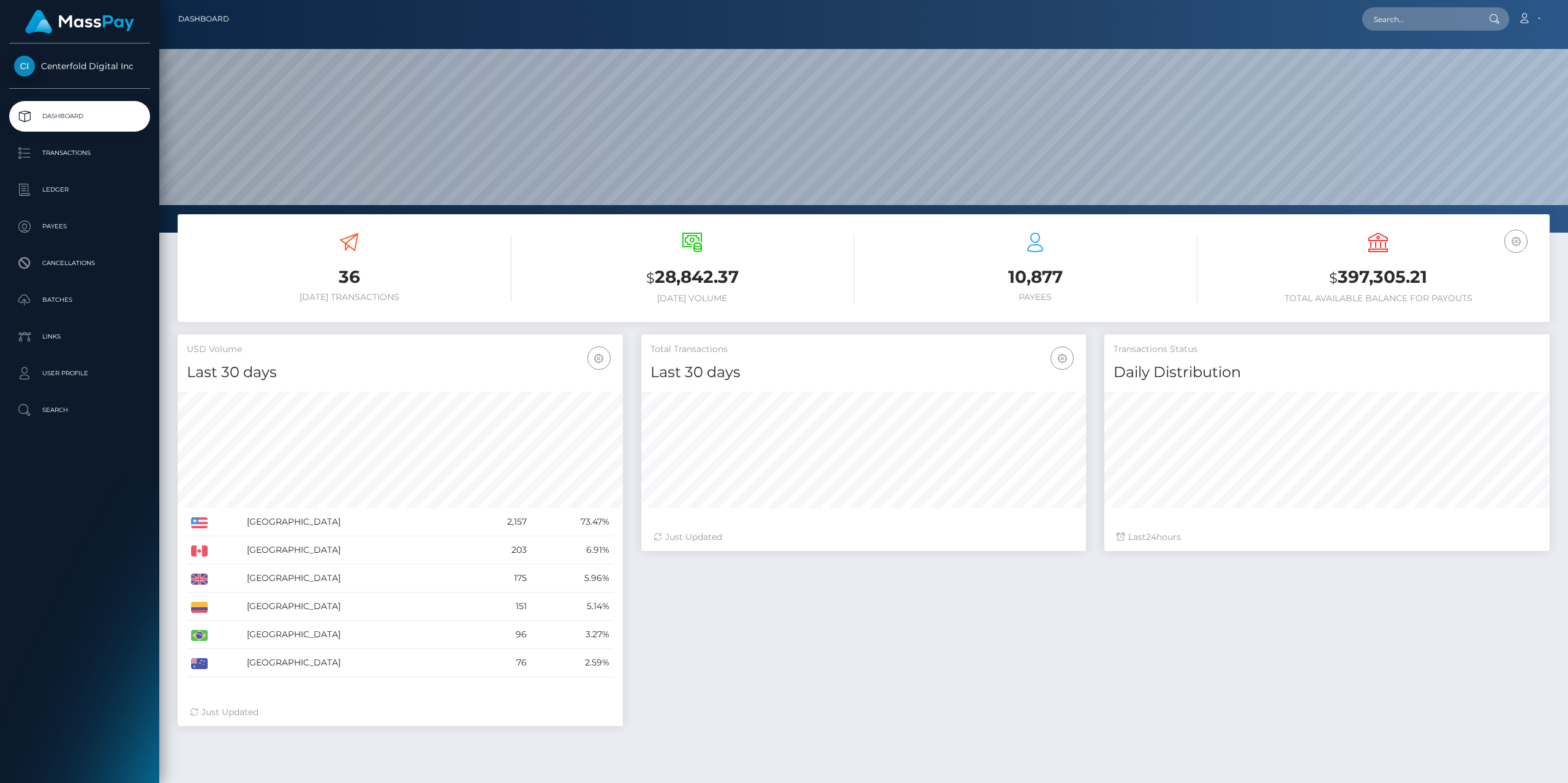
scroll to position [218, 444]
click at [779, 687] on div "Total Transactions Last 30 days Last 30 days Last 60 days Last 90 days 24" at bounding box center [1095, 536] width 927 height 404
click at [755, 698] on div "Total Transactions Last 30 days Last 30 days Last 60 days Last 90 days 24" at bounding box center [1095, 536] width 927 height 404
click at [842, 642] on div "Total Transactions Last 30 days Last 30 days Last 60 days Last 90 days 24" at bounding box center [1095, 536] width 927 height 404
click at [62, 160] on p "Transactions" at bounding box center [79, 152] width 131 height 19
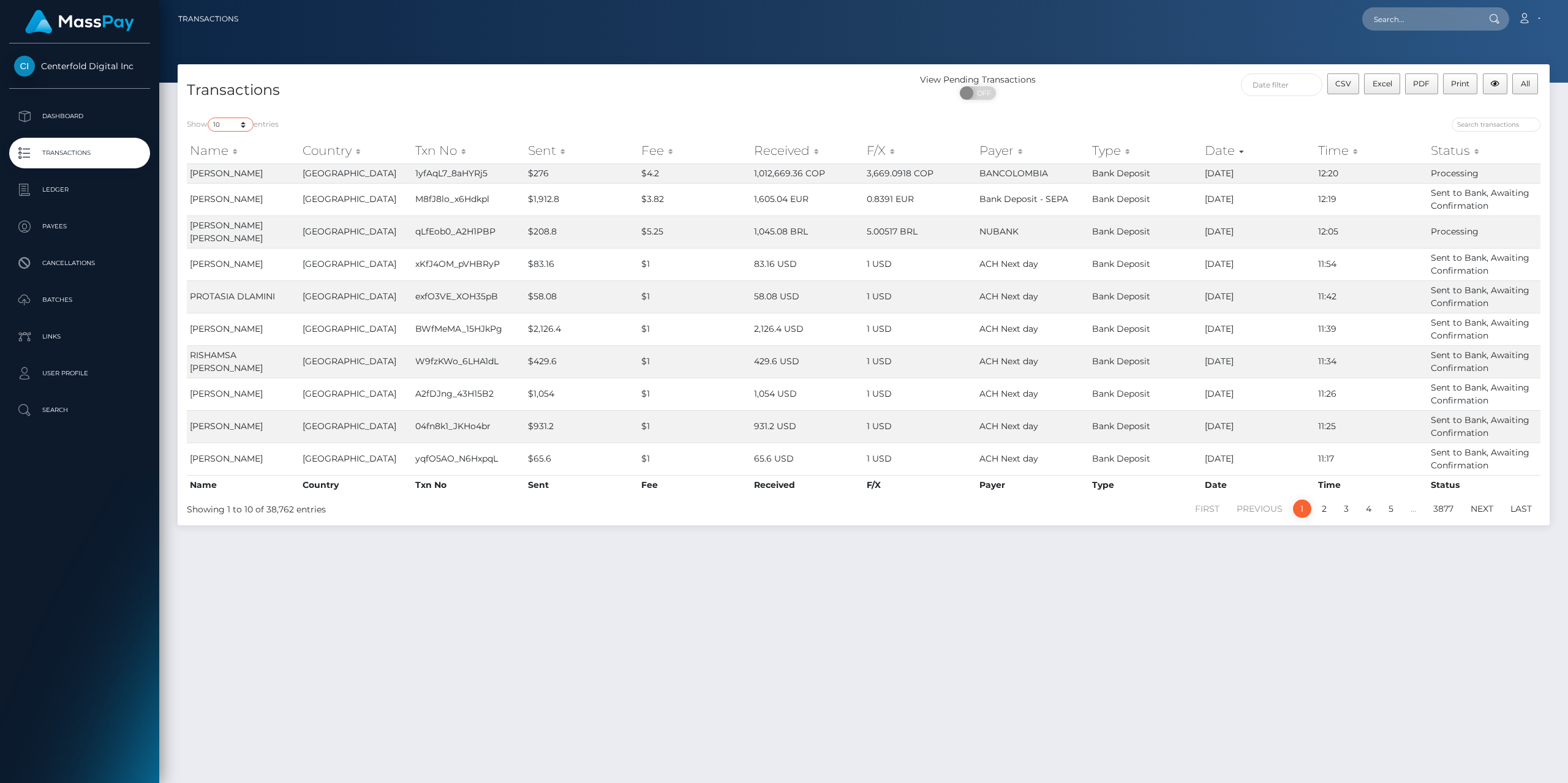
click at [229, 126] on select "10 25 50 100 250 500 1,000 3,500" at bounding box center [230, 125] width 45 height 14
select select "3500"
click at [209, 118] on select "10 25 50 100 250 500 1,000 3,500" at bounding box center [230, 125] width 45 height 14
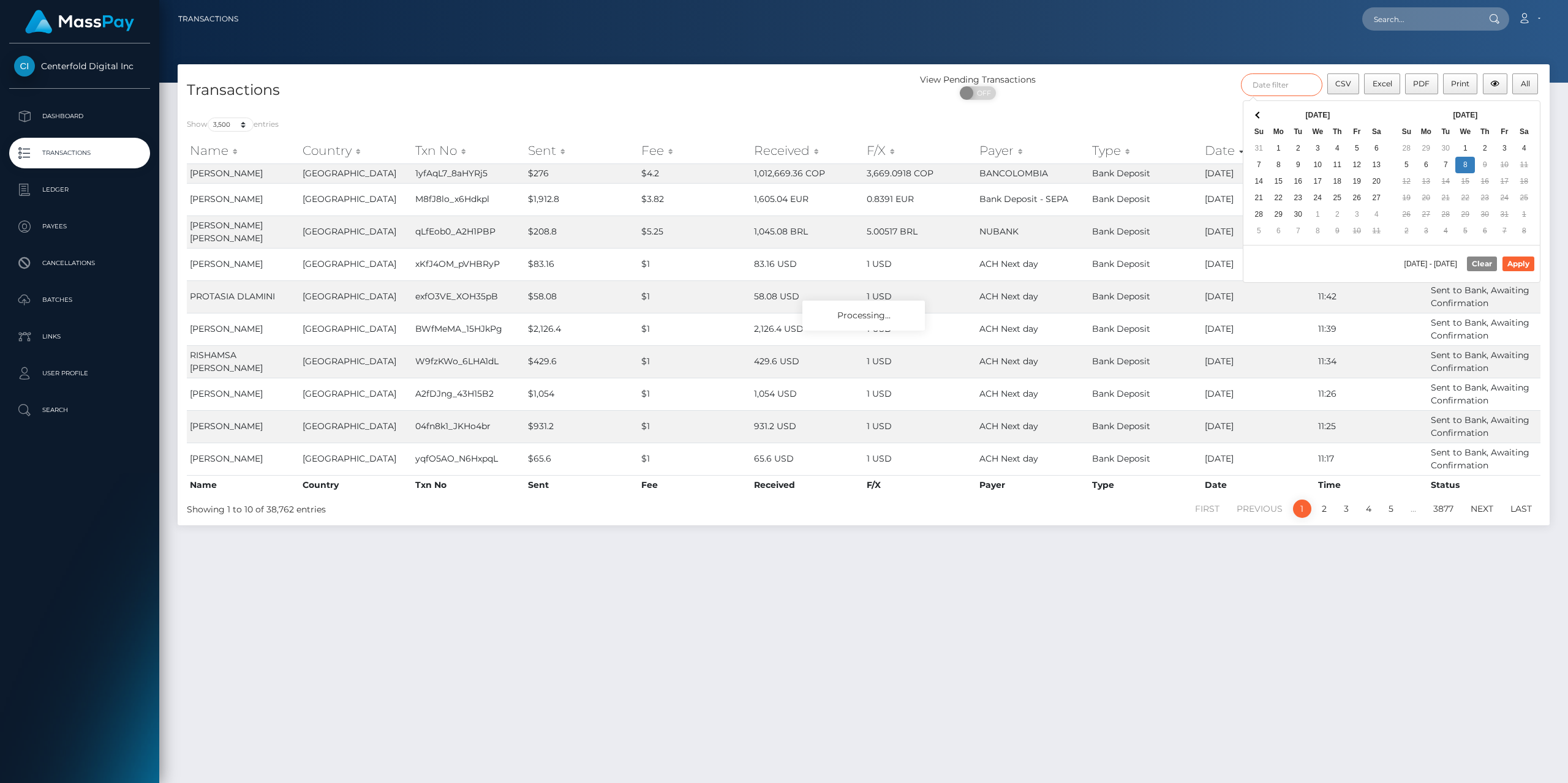
click at [1286, 82] on input "text" at bounding box center [1281, 84] width 81 height 22
click at [1471, 111] on th "[DATE]" at bounding box center [1465, 115] width 98 height 17
click at [1517, 267] on button "Apply" at bounding box center [1518, 264] width 32 height 14
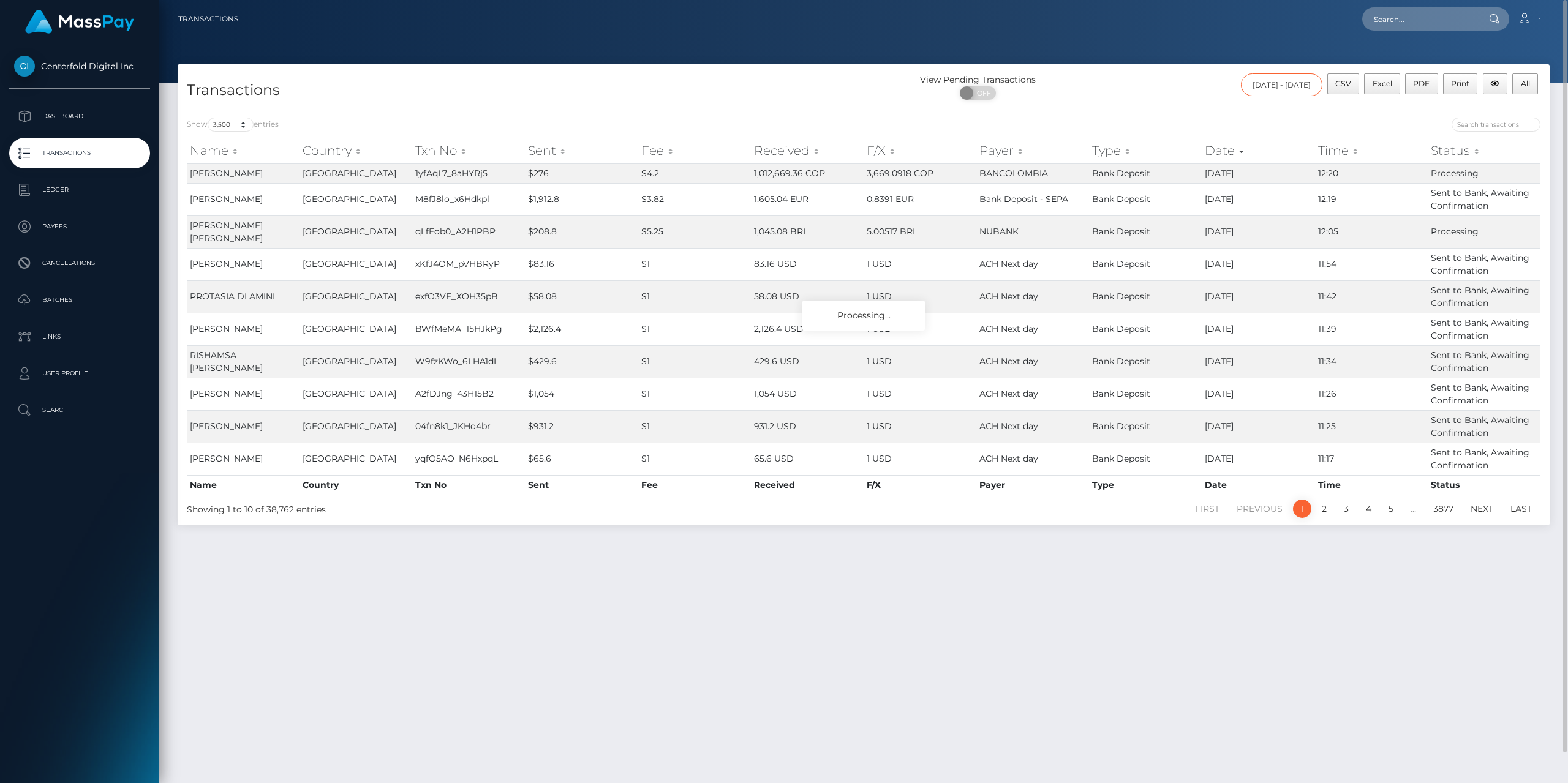
click at [1289, 82] on input "[DATE] - [DATE]" at bounding box center [1281, 84] width 81 height 22
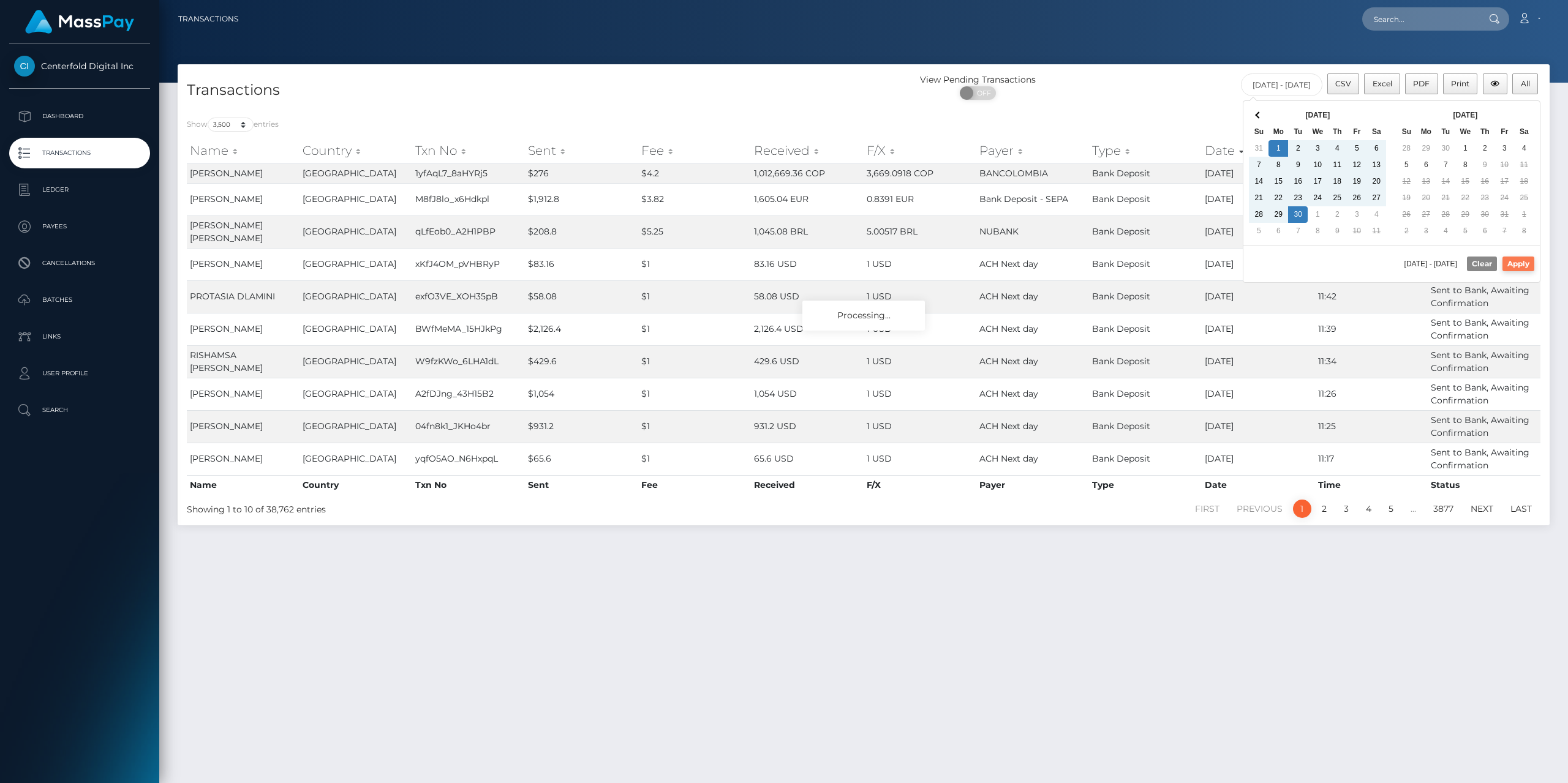
click at [1528, 262] on button "Apply" at bounding box center [1518, 264] width 32 height 14
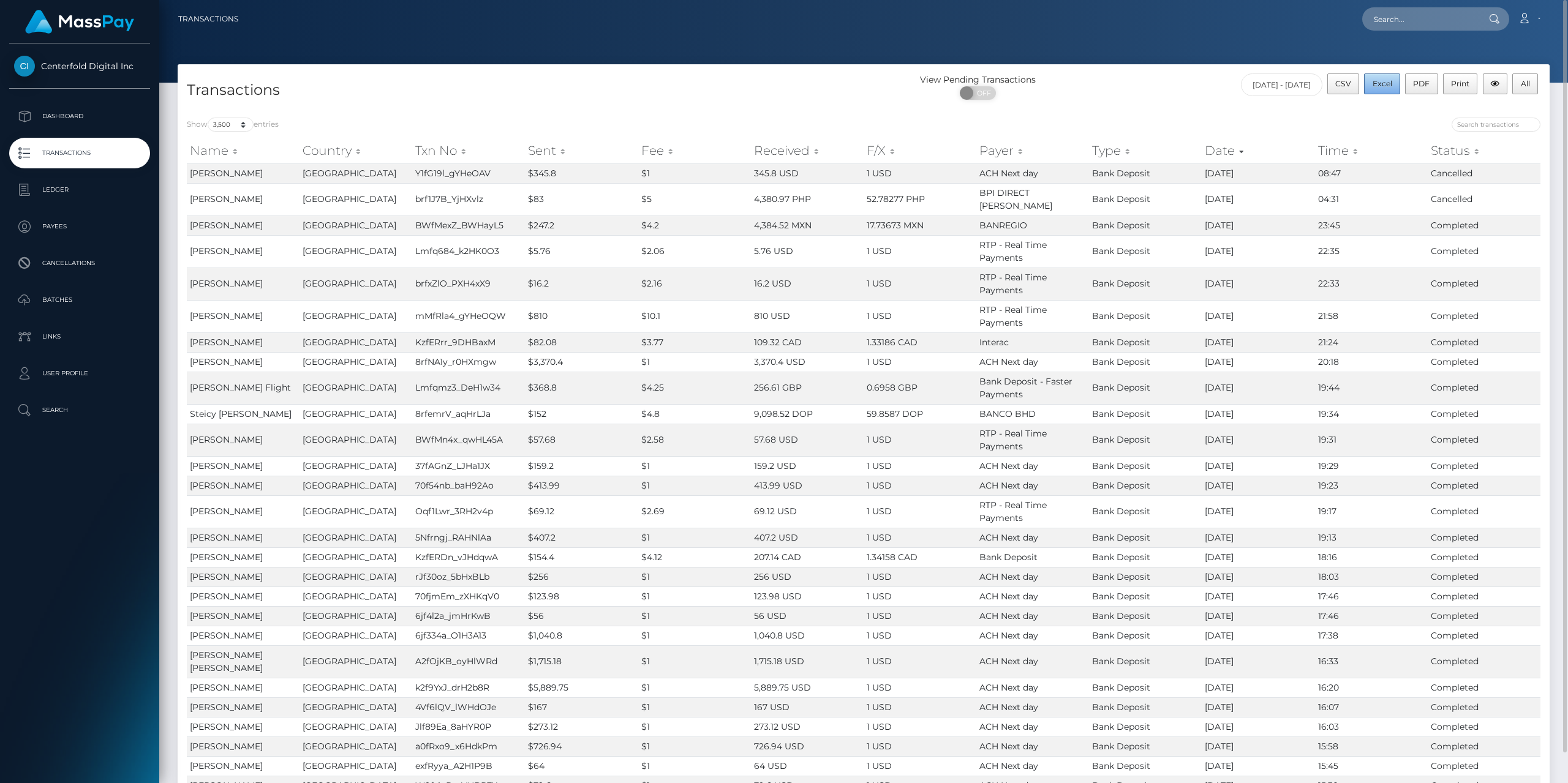
click at [1386, 83] on span "Excel" at bounding box center [1382, 84] width 20 height 9
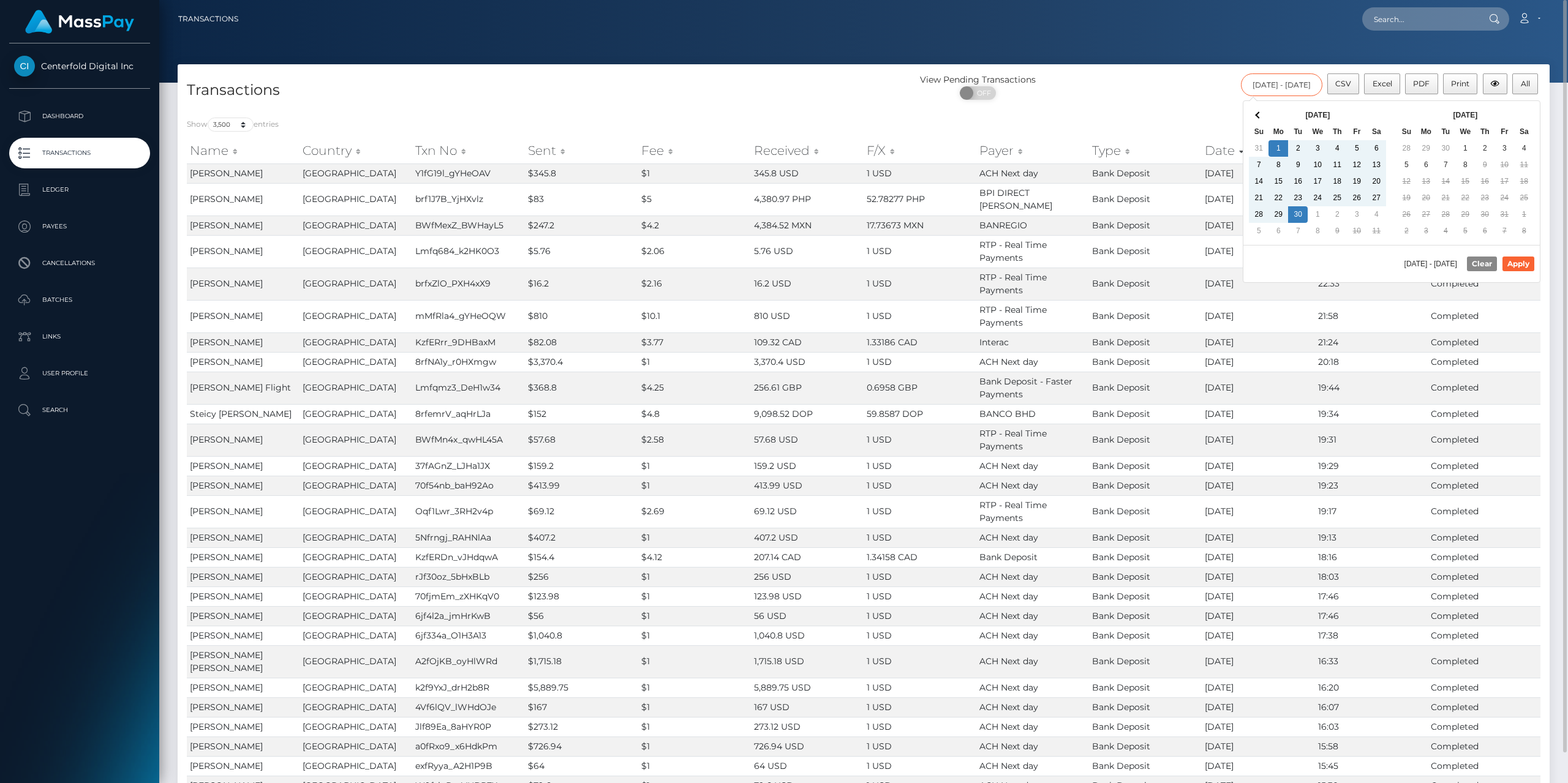
click at [1296, 87] on input "09/01/2025 - 09/30/2025" at bounding box center [1281, 84] width 81 height 22
click at [1257, 112] on span at bounding box center [1259, 115] width 7 height 7
click at [1529, 265] on button "Apply" at bounding box center [1518, 264] width 32 height 14
type input "08/01/2025 - 08/31/2025"
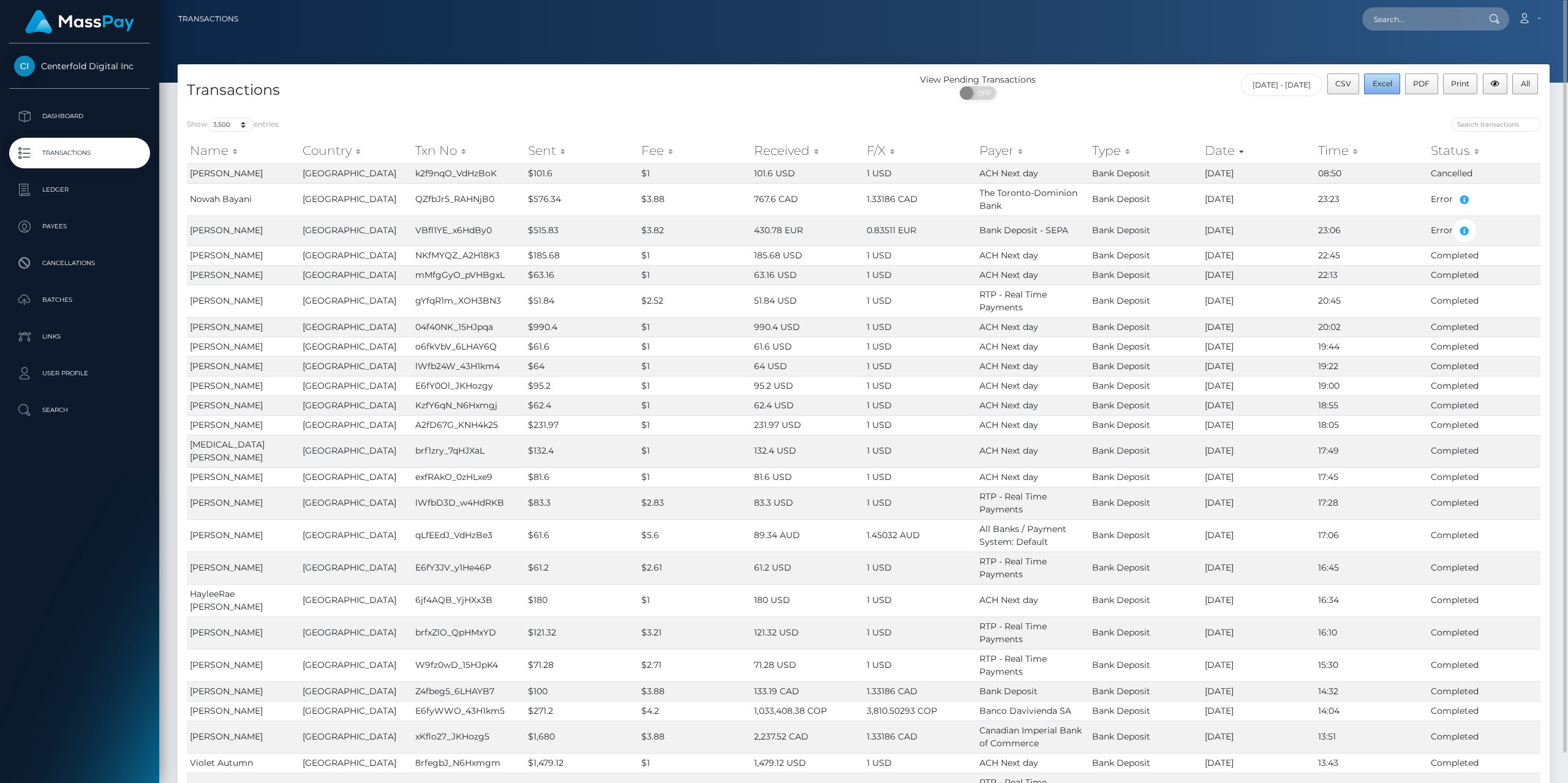
drag, startPoint x: 1389, startPoint y: 77, endPoint x: 925, endPoint y: 145, distance: 469.0
click at [1388, 77] on button "Excel" at bounding box center [1382, 83] width 37 height 21
